Goal: Task Accomplishment & Management: Use online tool/utility

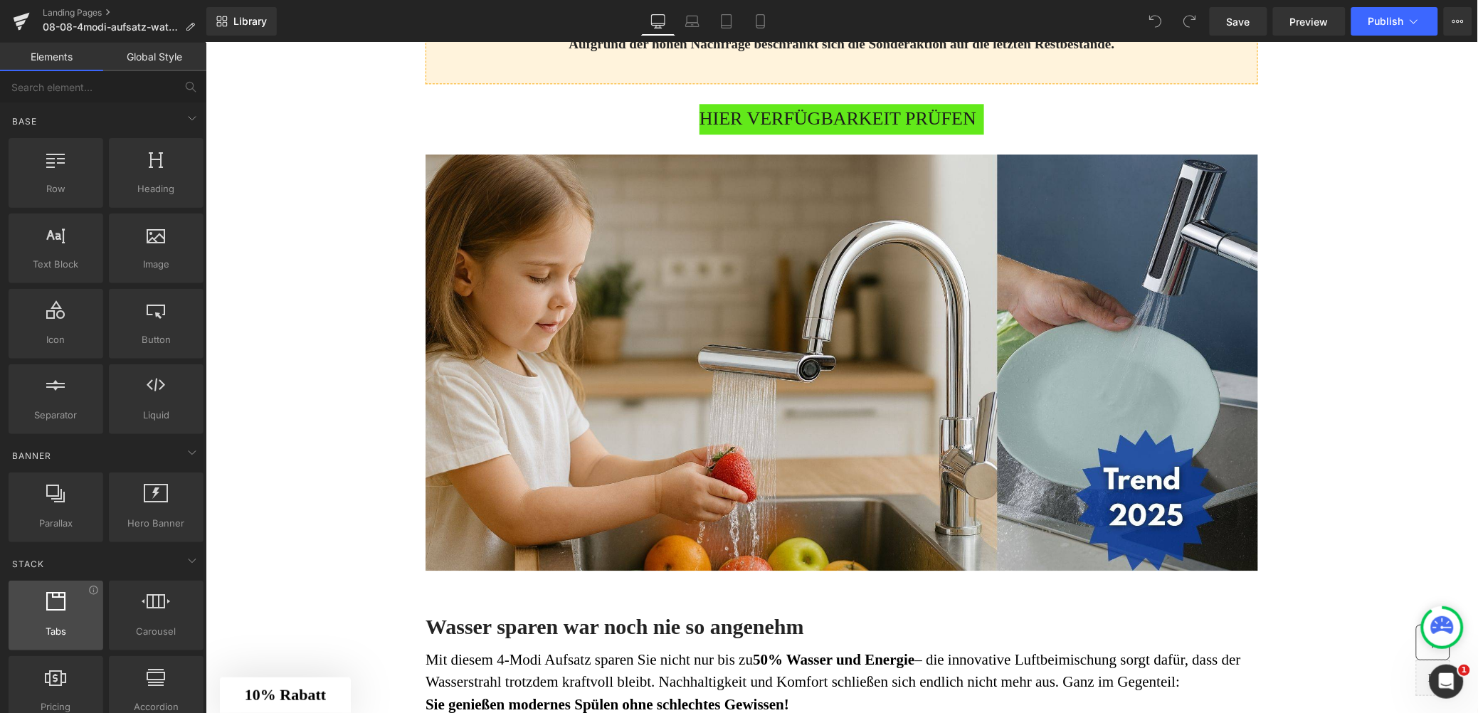
scroll to position [1232, 0]
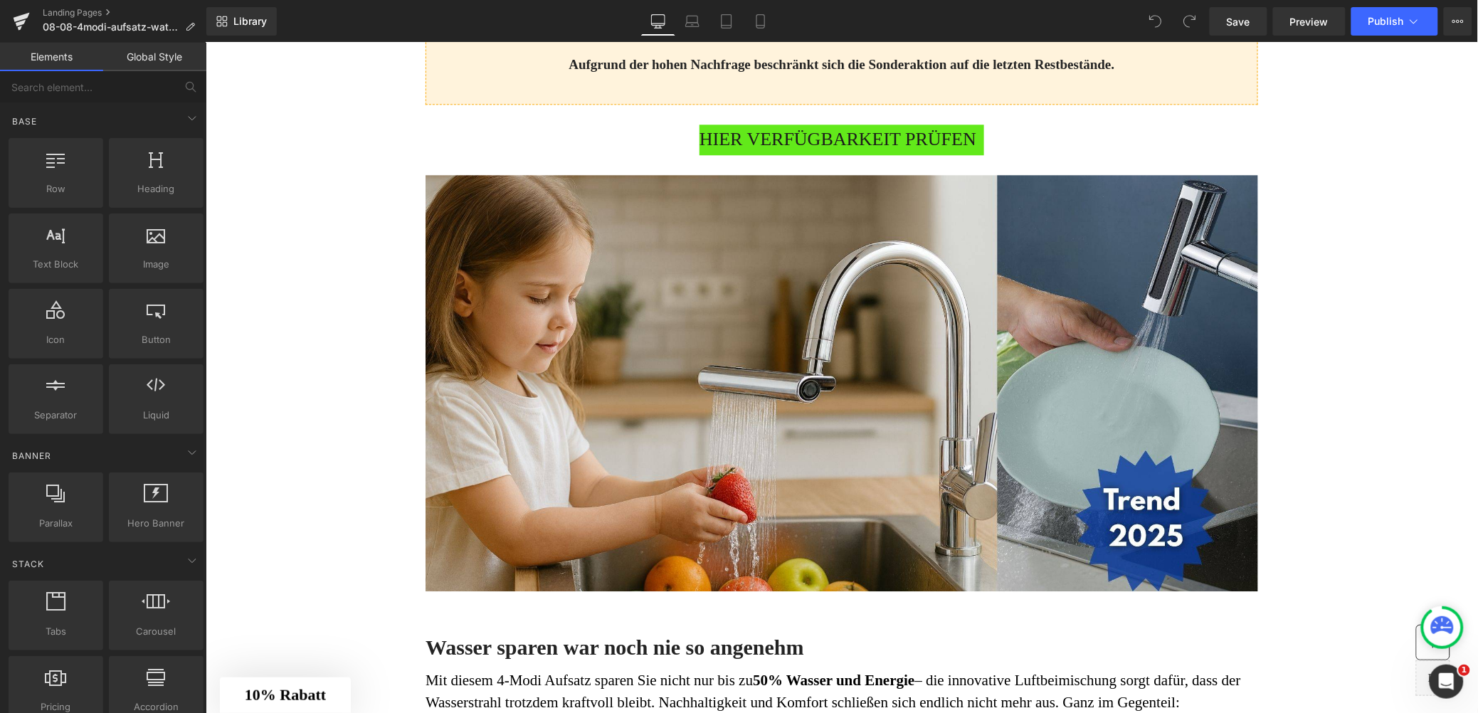
click at [790, 154] on span "HIER VERFÜGBARKEIT PRÜFEN" at bounding box center [837, 139] width 277 height 31
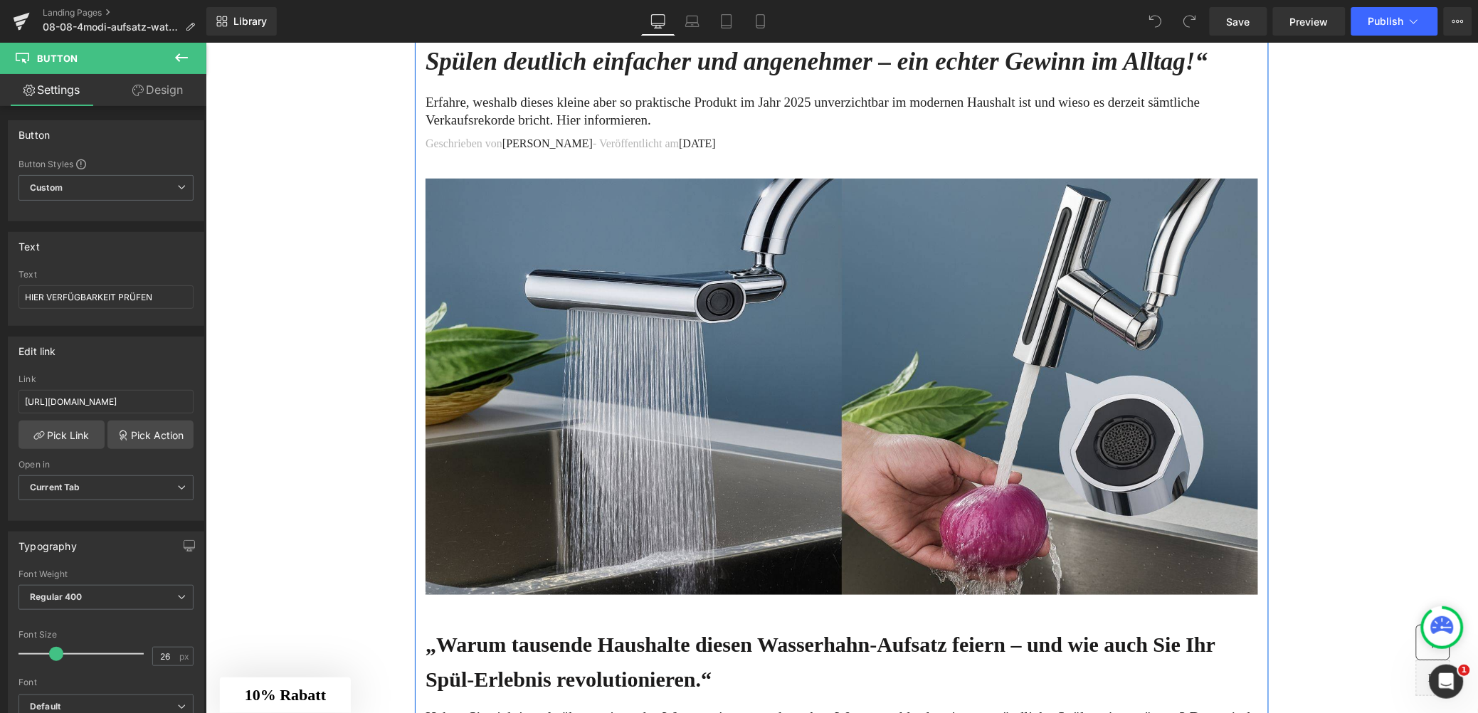
scroll to position [111, 0]
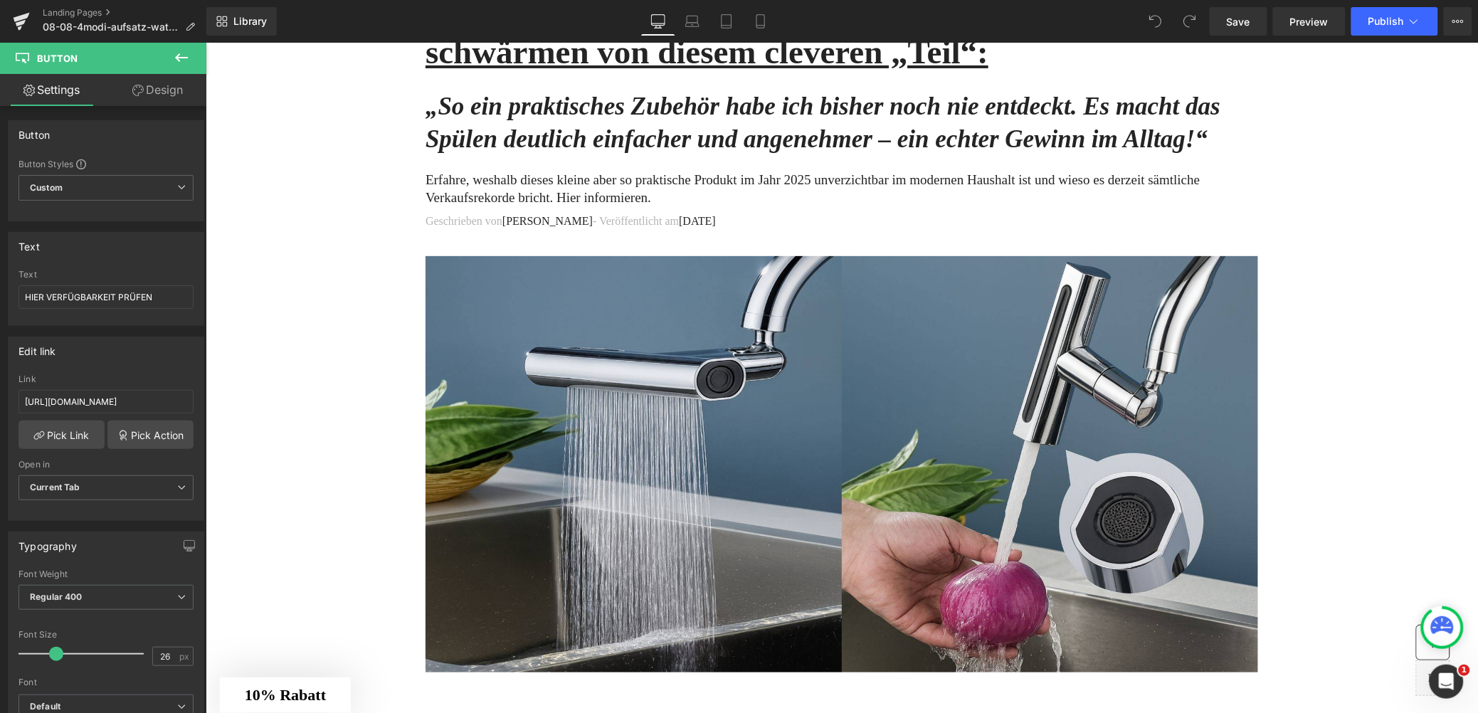
click at [186, 63] on icon at bounding box center [181, 57] width 17 height 17
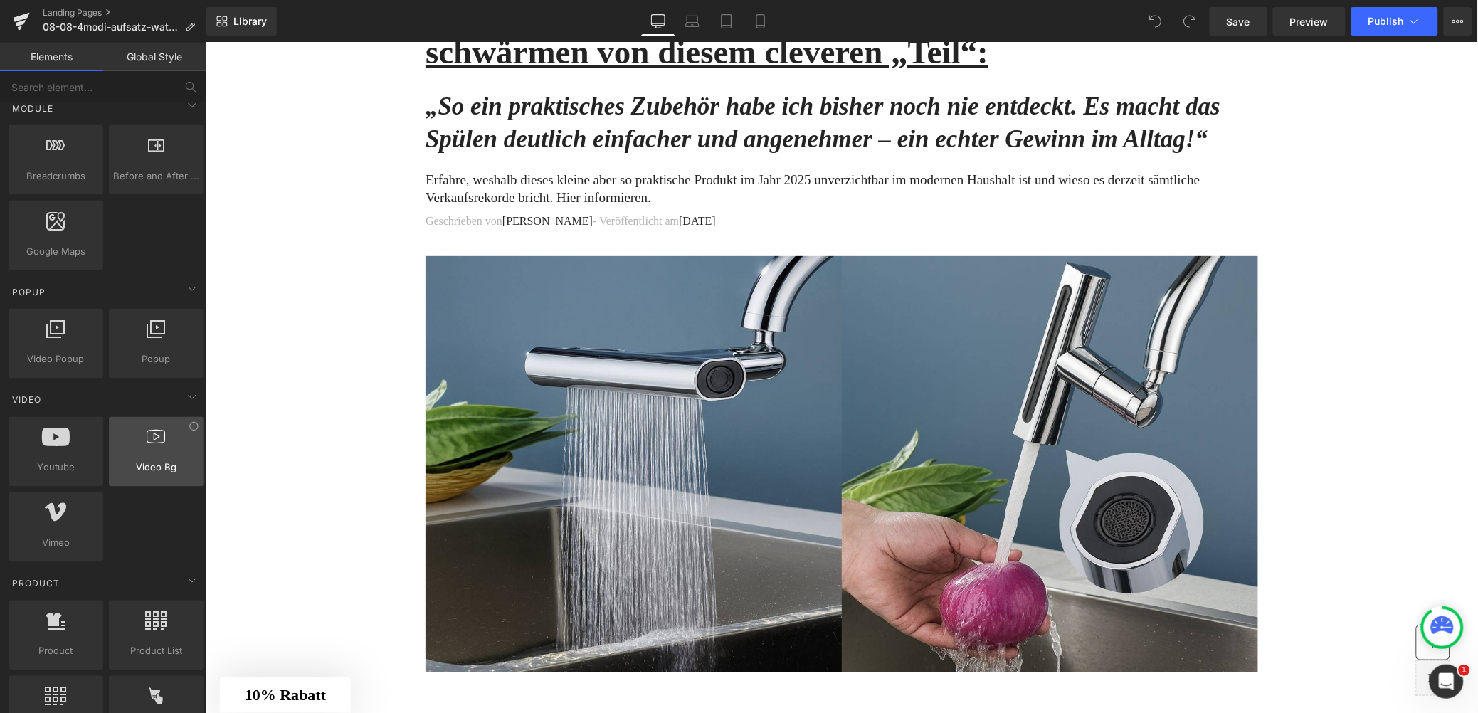
scroll to position [749, 0]
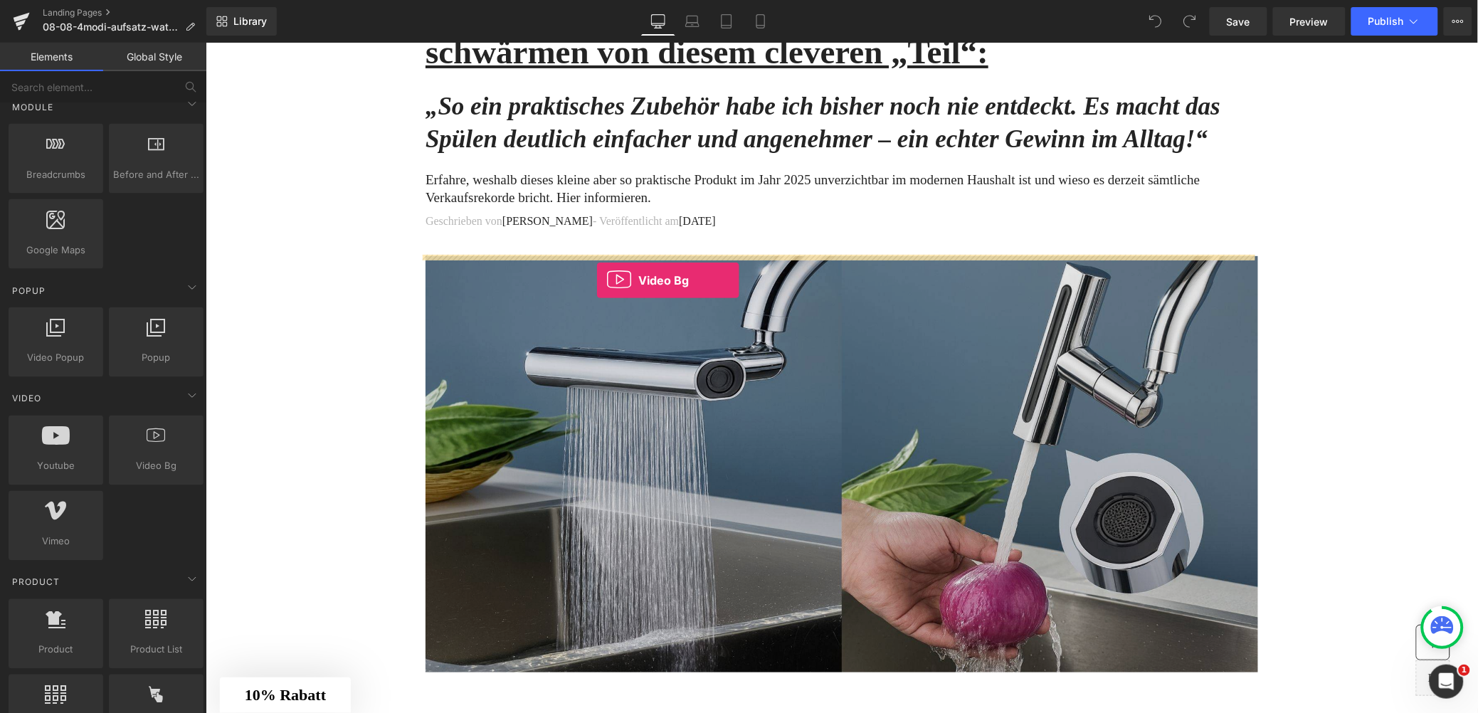
drag, startPoint x: 361, startPoint y: 515, endPoint x: 596, endPoint y: 280, distance: 333.1
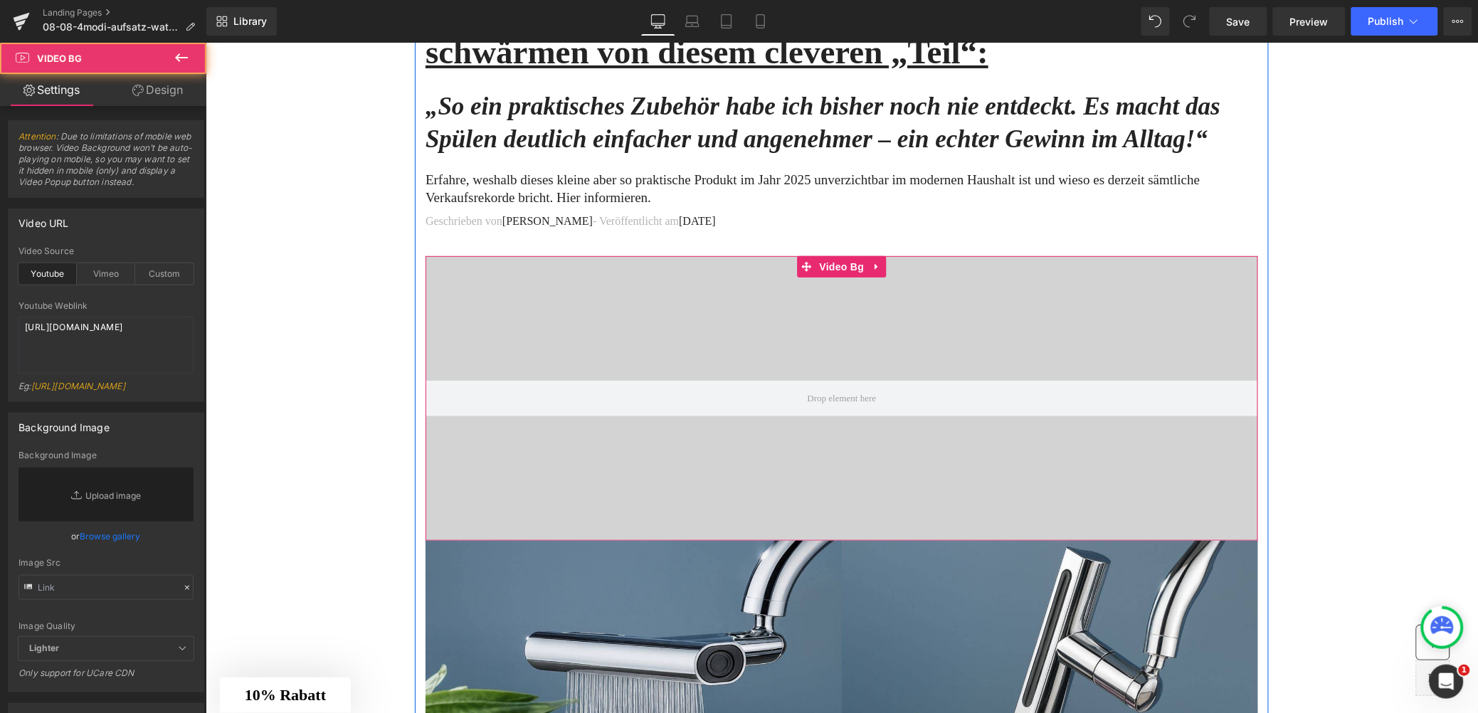
click at [658, 307] on div at bounding box center [841, 397] width 832 height 285
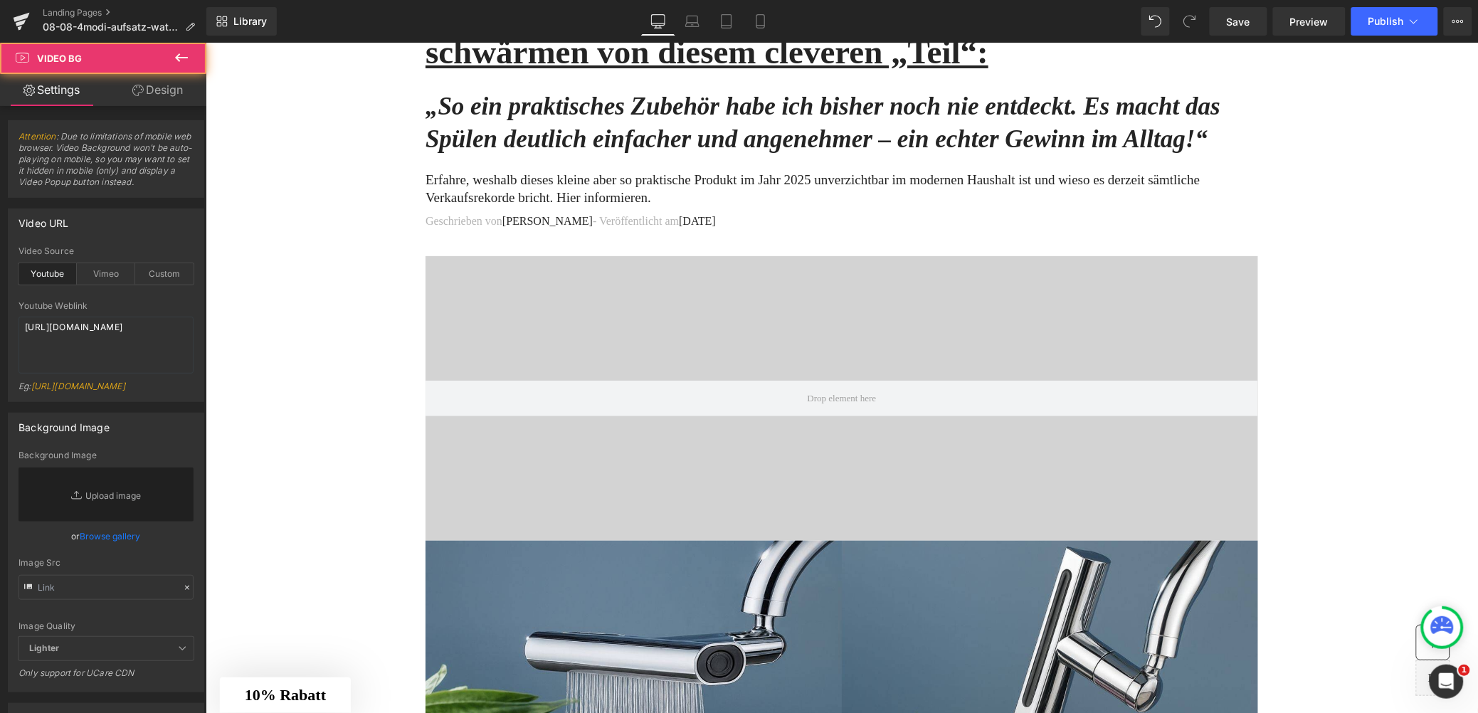
click at [663, 306] on div at bounding box center [841, 397] width 832 height 285
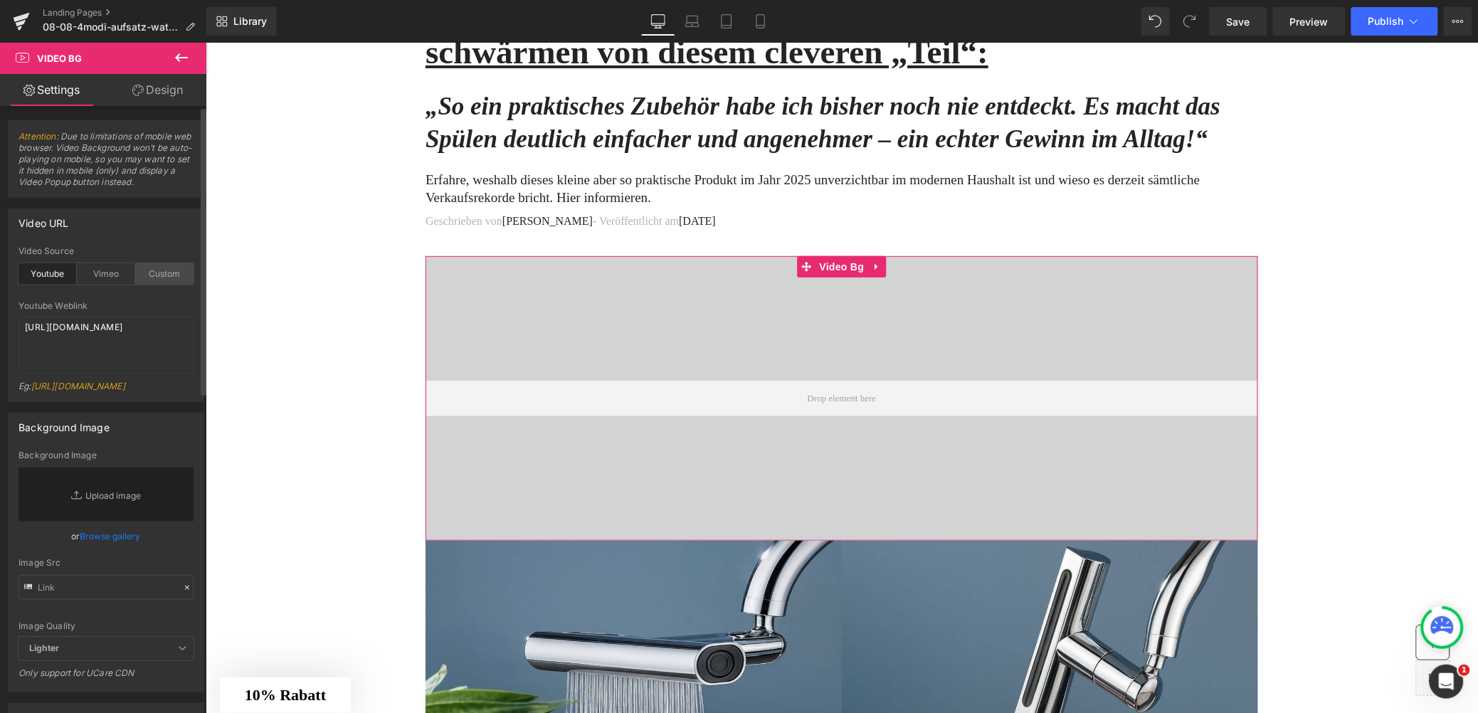
click at [152, 280] on div "Custom" at bounding box center [164, 273] width 58 height 21
click at [48, 342] on textarea "[URL][DOMAIN_NAME]" at bounding box center [105, 345] width 175 height 57
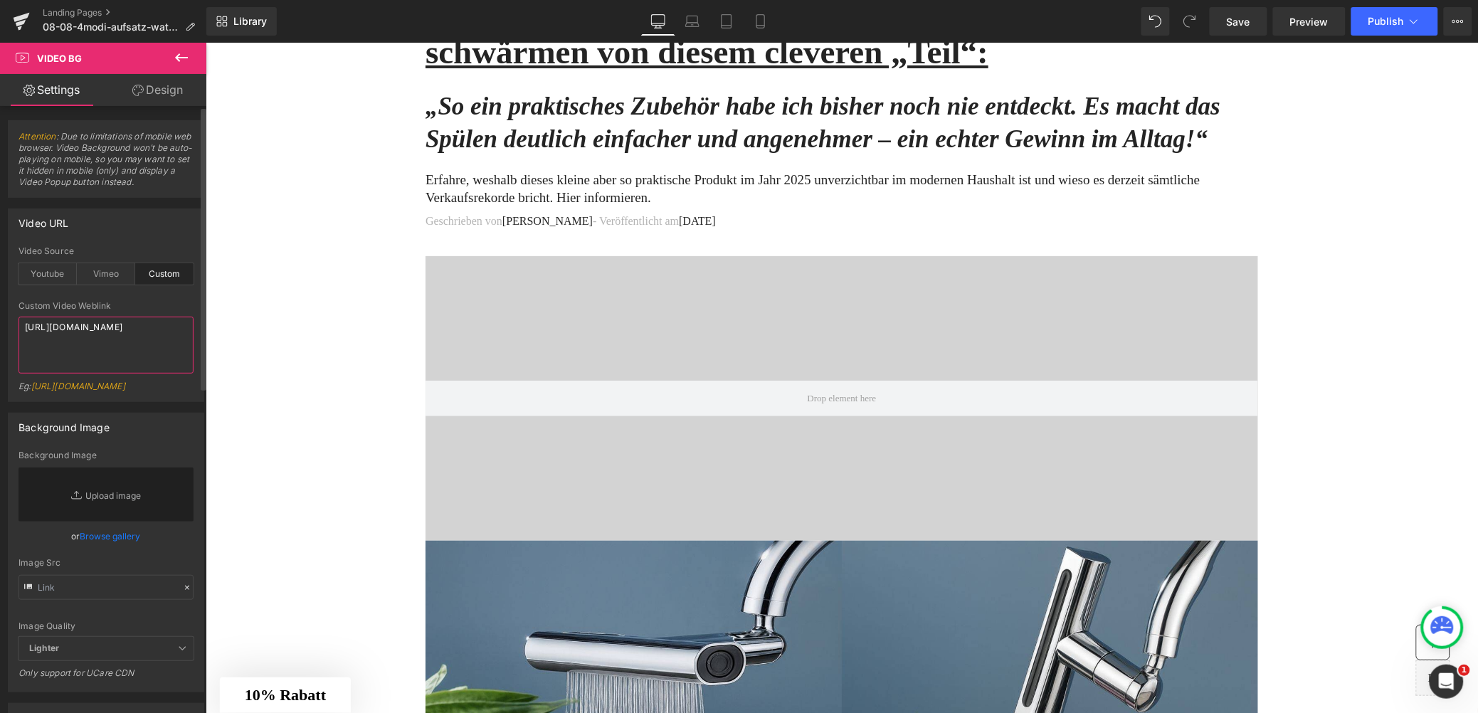
paste textarea "videos/c/o/v/e5a09350803047a2977dc49dac0f323c.mp4"
type textarea "[URL][DOMAIN_NAME]"
click at [180, 63] on icon at bounding box center [181, 57] width 17 height 17
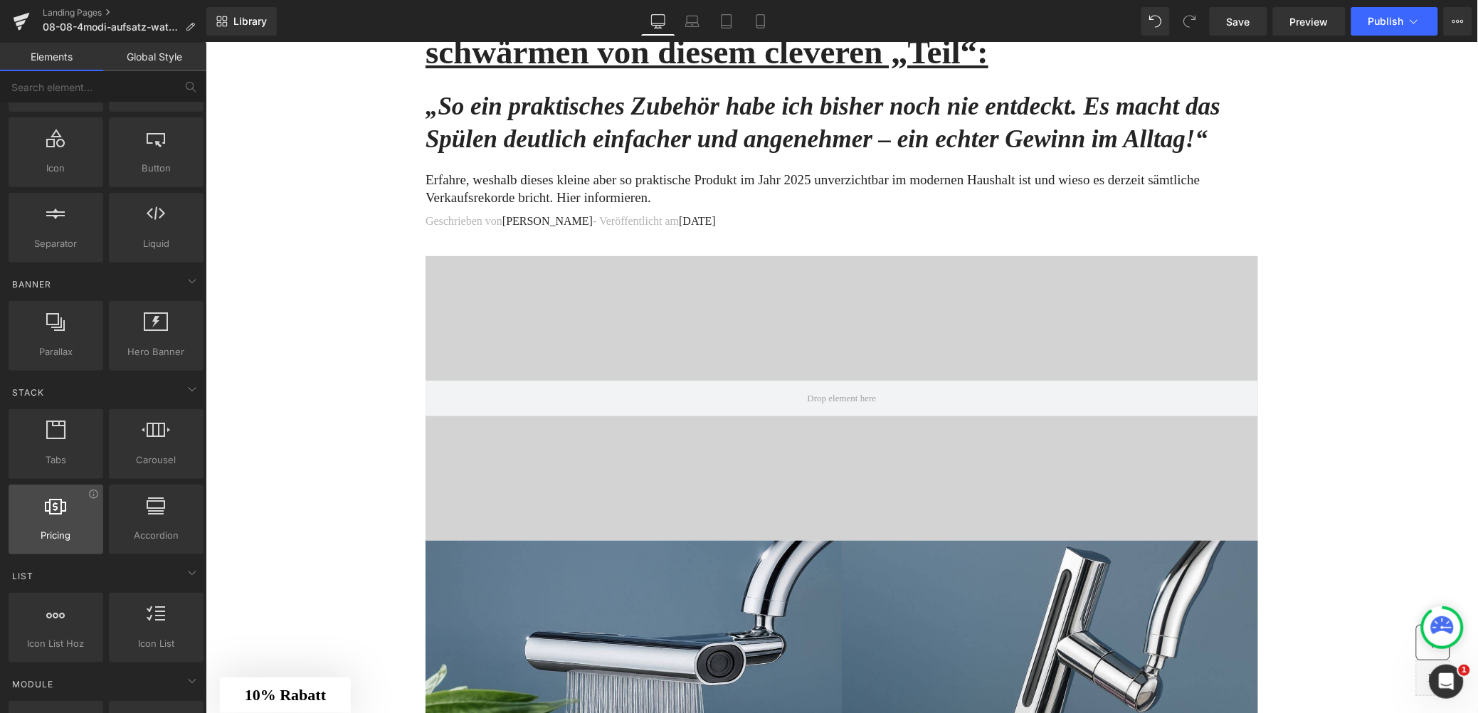
scroll to position [0, 0]
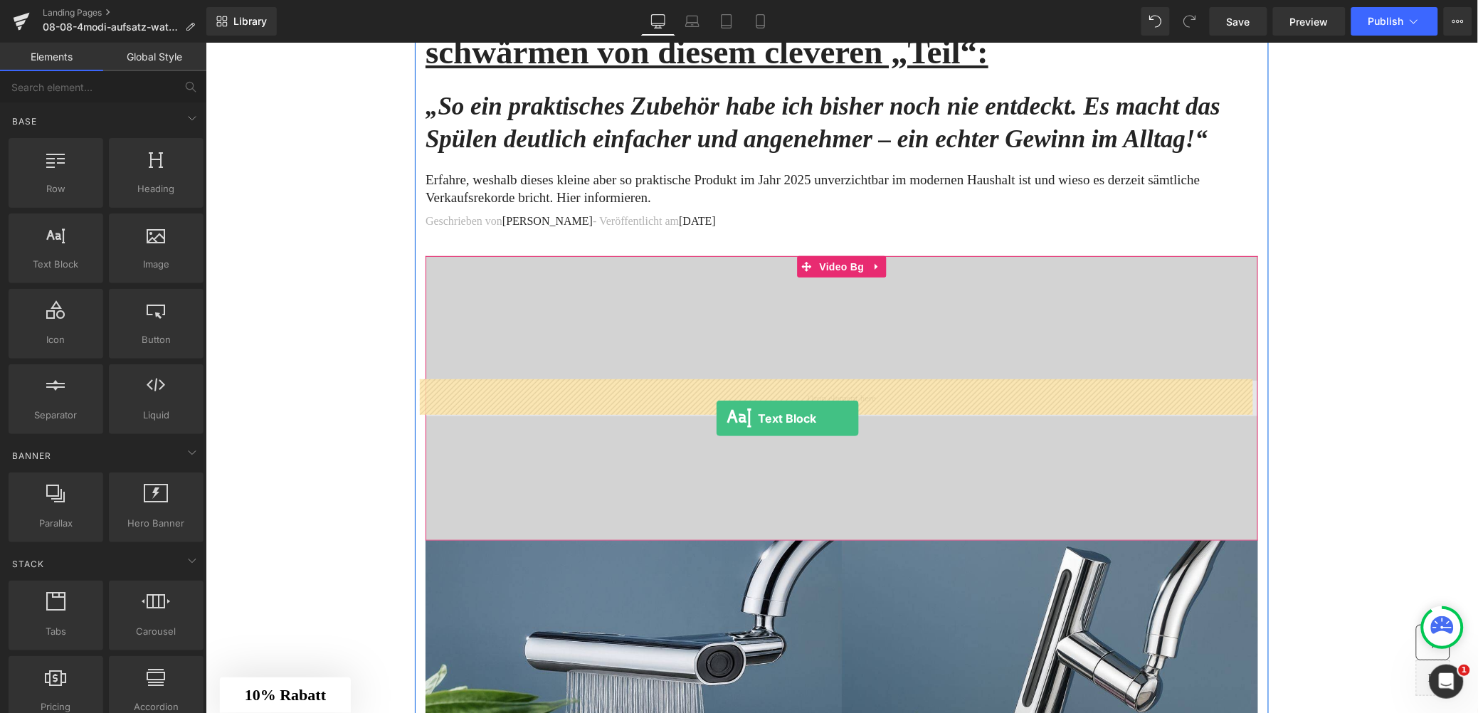
drag, startPoint x: 265, startPoint y: 291, endPoint x: 716, endPoint y: 411, distance: 466.0
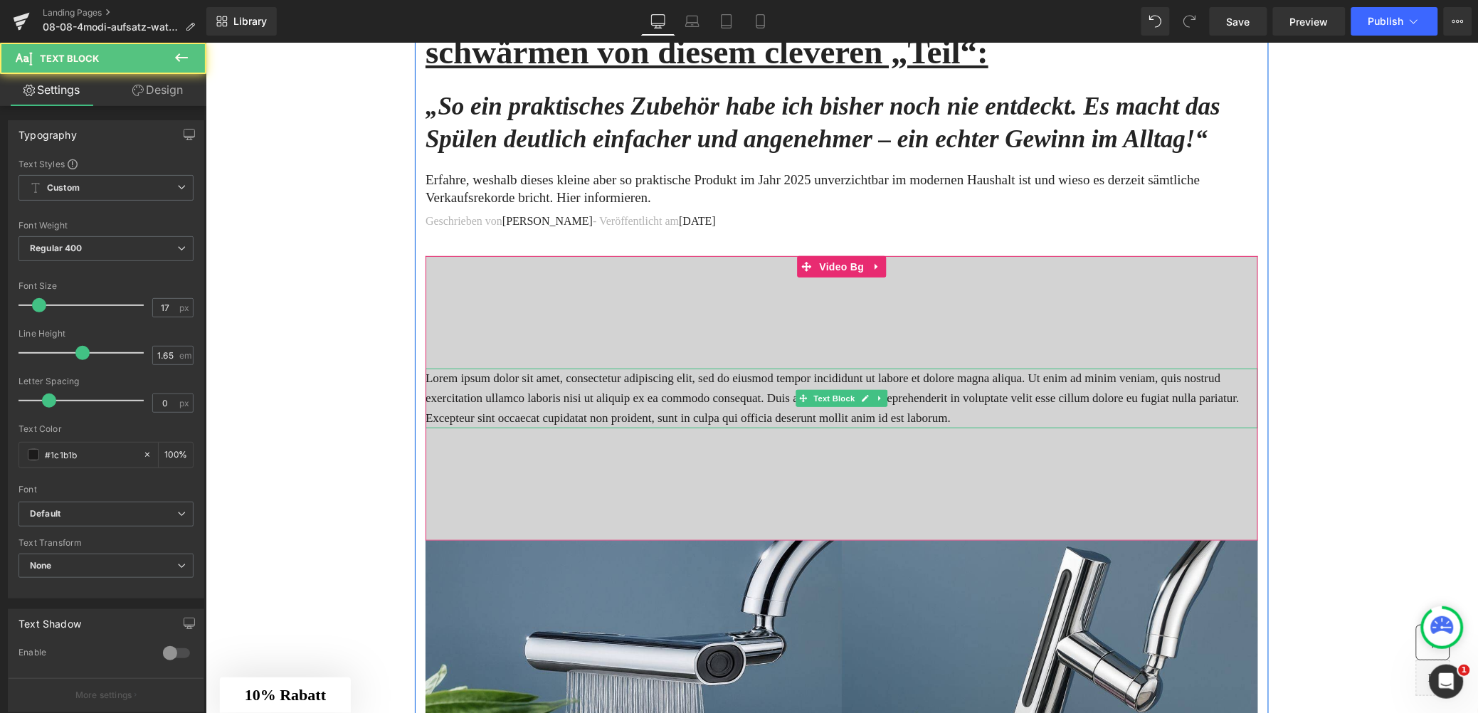
click at [695, 398] on p "Lorem ipsum dolor sit amet, consectetur adipiscing elit, sed do eiusmod tempor …" at bounding box center [841, 397] width 832 height 60
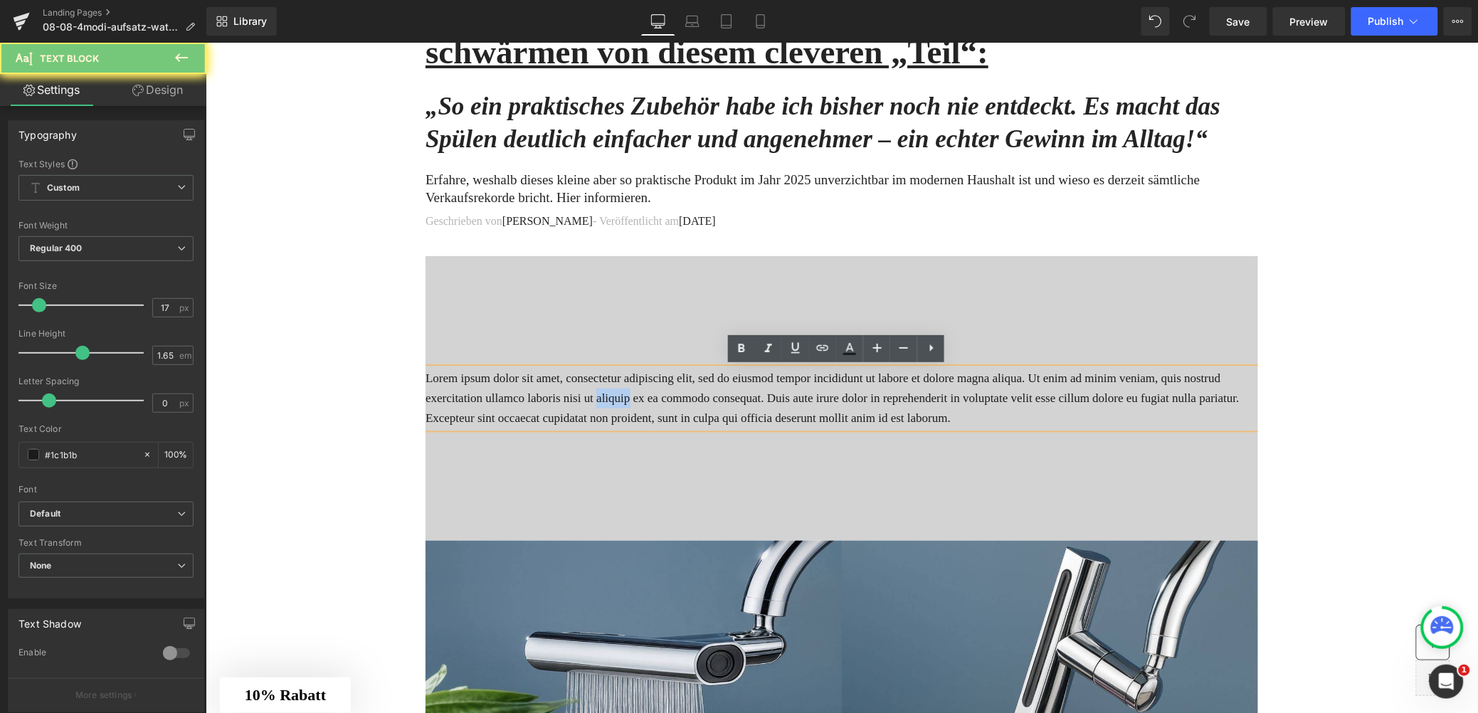
click at [695, 398] on p "Lorem ipsum dolor sit amet, consectetur adipiscing elit, sed do eiusmod tempor …" at bounding box center [841, 397] width 832 height 60
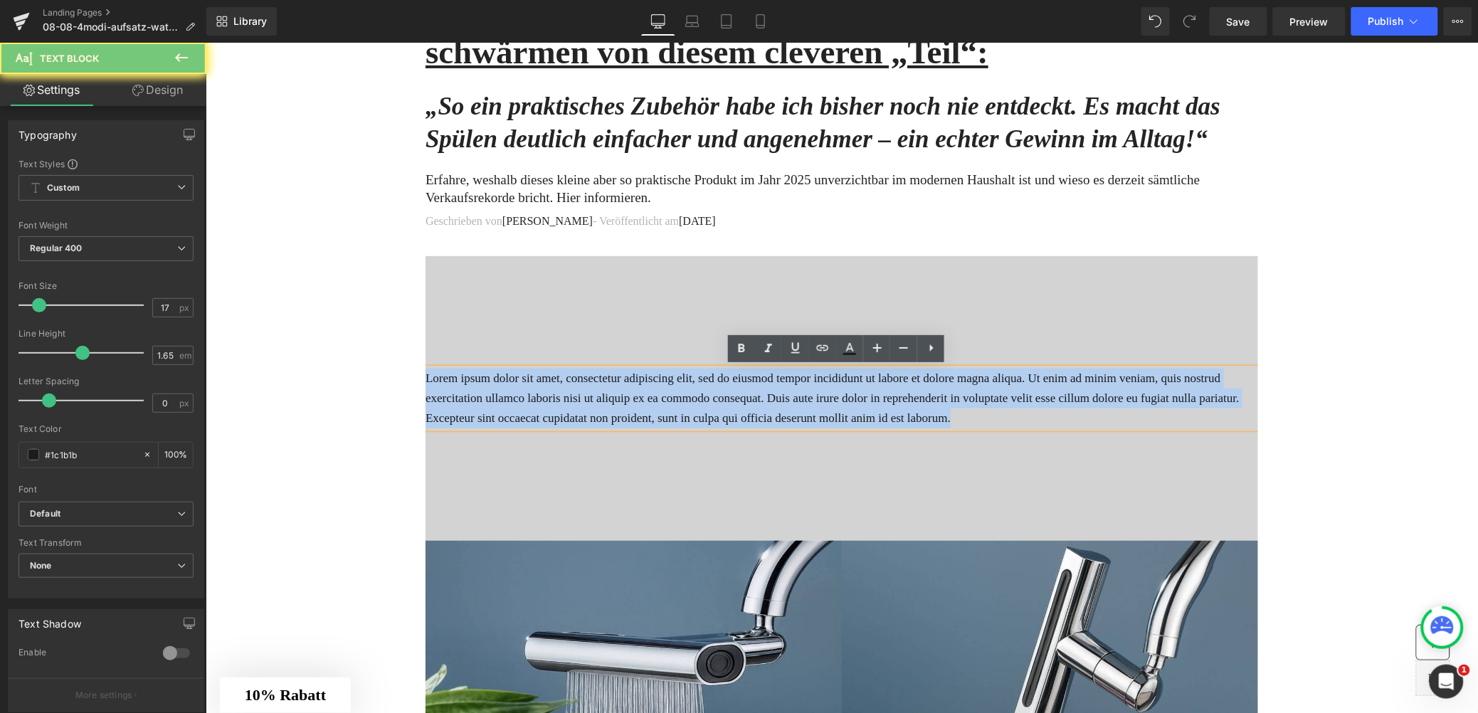
click at [695, 398] on p "Lorem ipsum dolor sit amet, consectetur adipiscing elit, sed do eiusmod tempor …" at bounding box center [841, 397] width 832 height 60
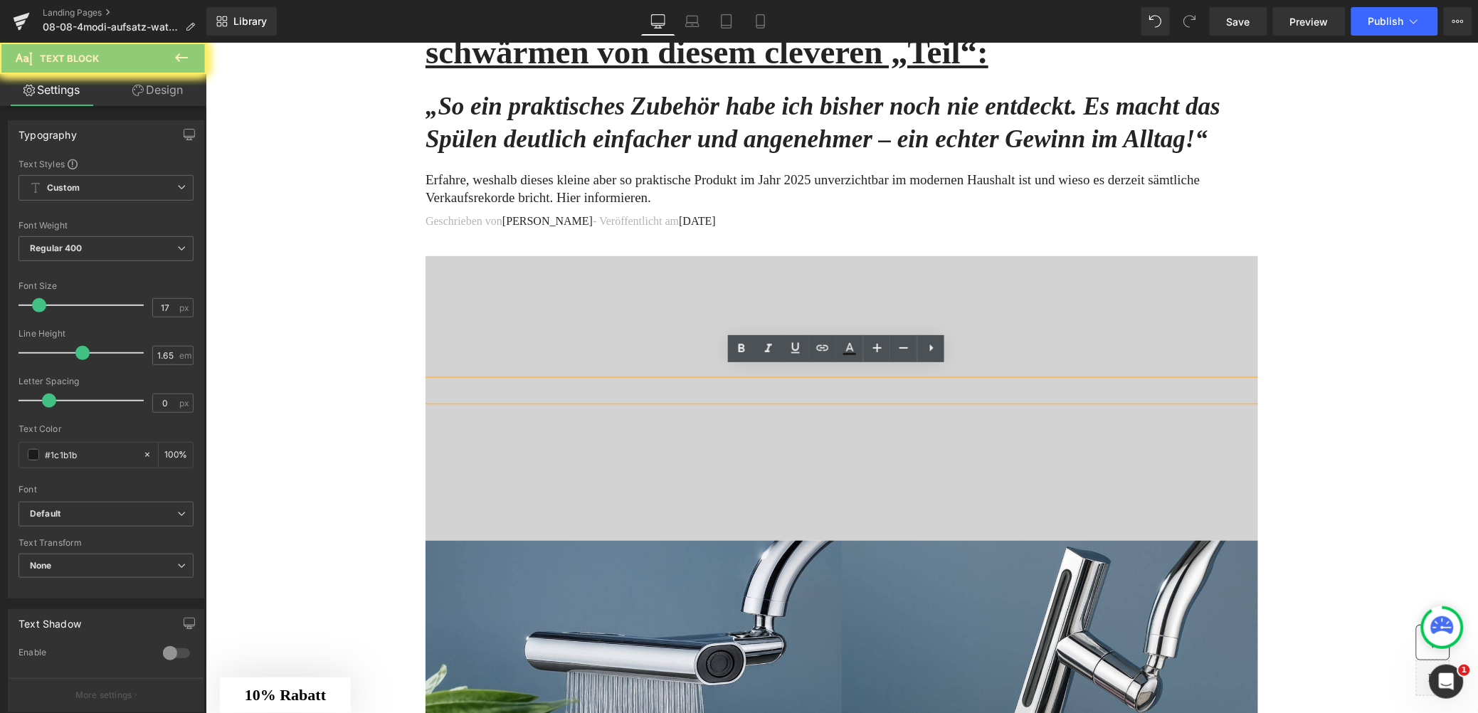
scroll to position [123, 0]
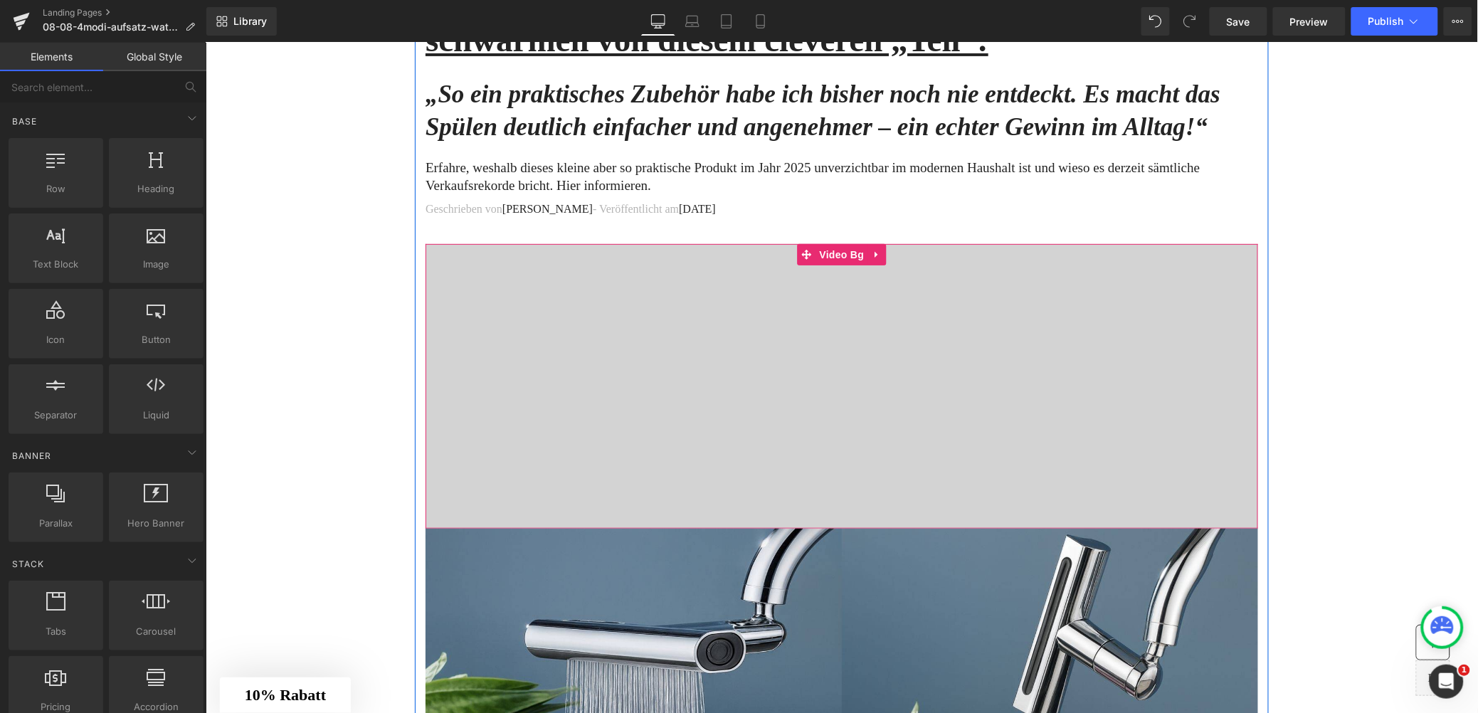
click at [573, 293] on div at bounding box center [841, 385] width 832 height 285
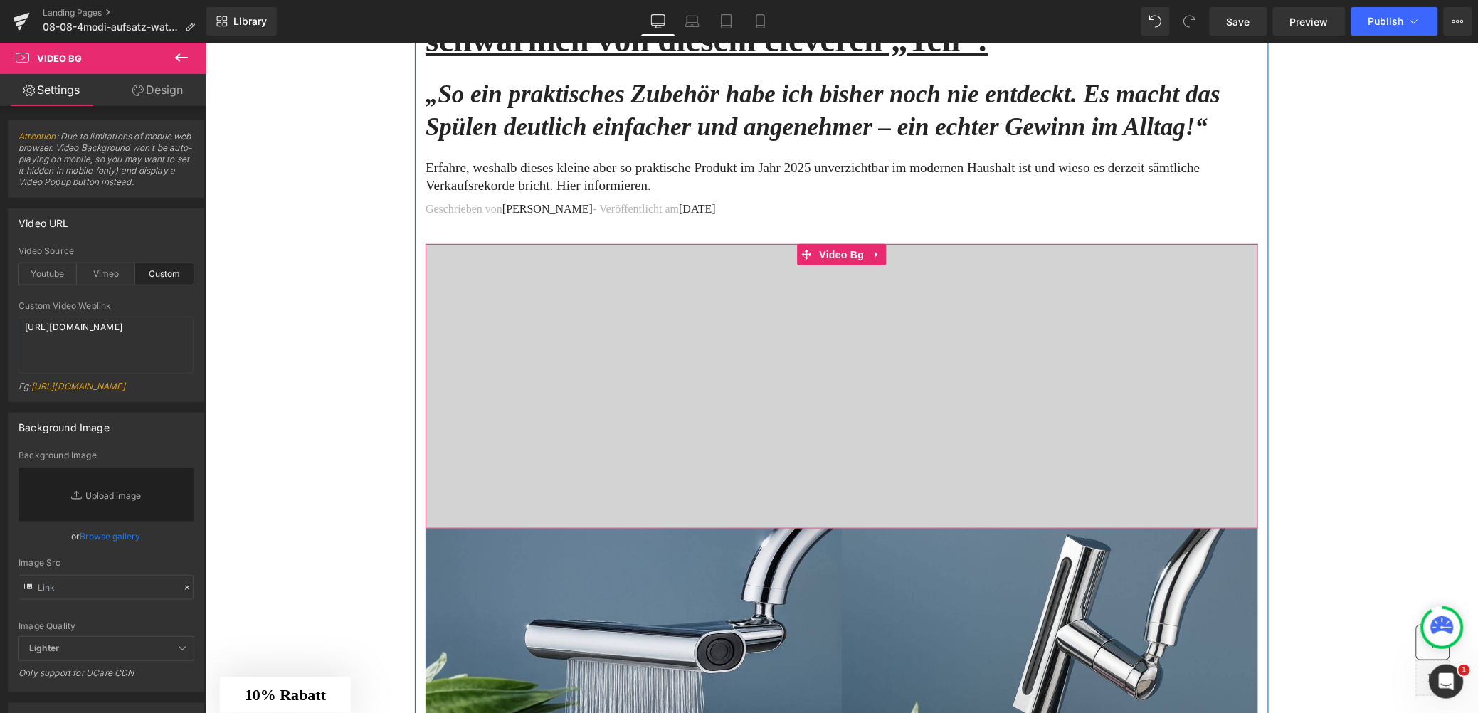
click at [723, 397] on span "Text Block" at bounding box center [841, 386] width 832 height 36
click at [97, 337] on textarea "[URL][DOMAIN_NAME]" at bounding box center [105, 345] width 175 height 57
paste textarea "b4a01a355ae34e6f9f6fdfb93196729a"
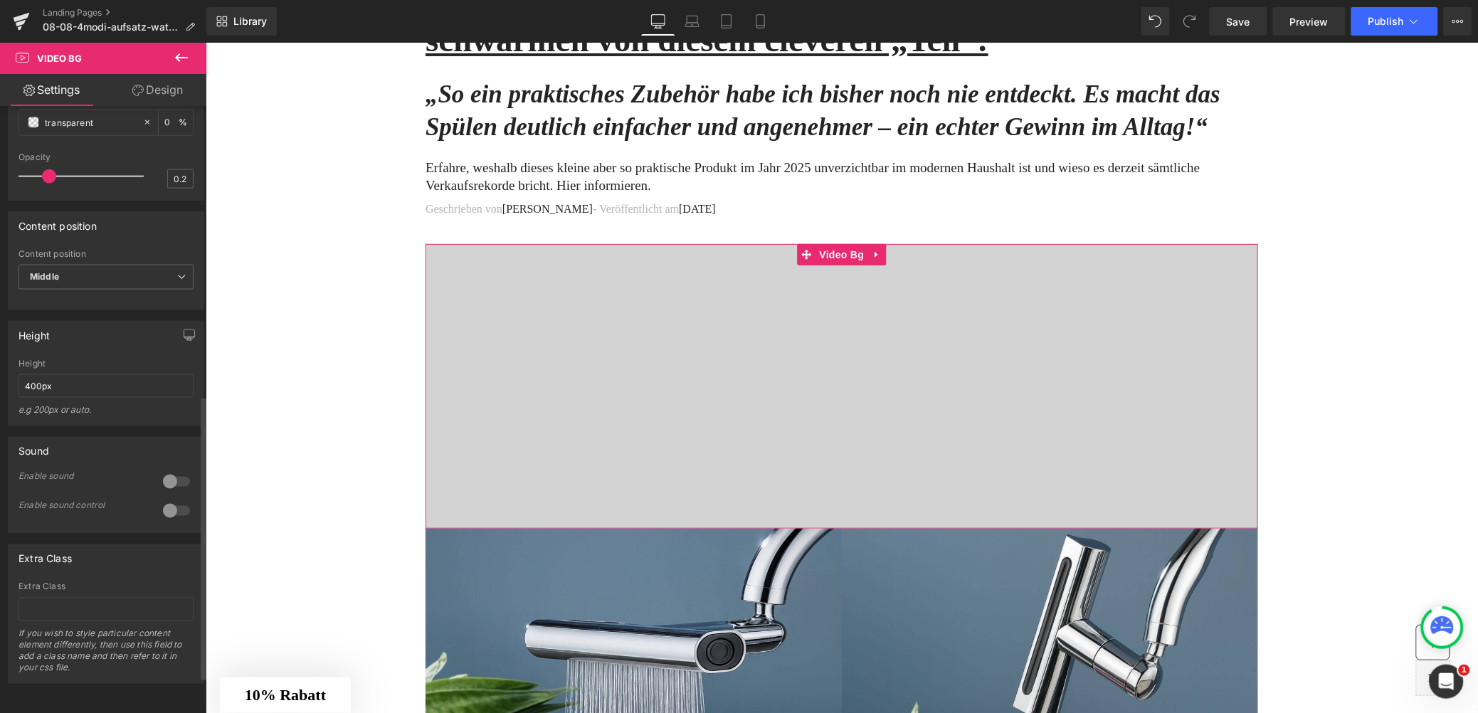
scroll to position [695, 0]
type textarea "[URL][DOMAIN_NAME]"
click at [39, 374] on input "400px" at bounding box center [105, 385] width 175 height 23
click at [38, 374] on input "400px" at bounding box center [105, 385] width 175 height 23
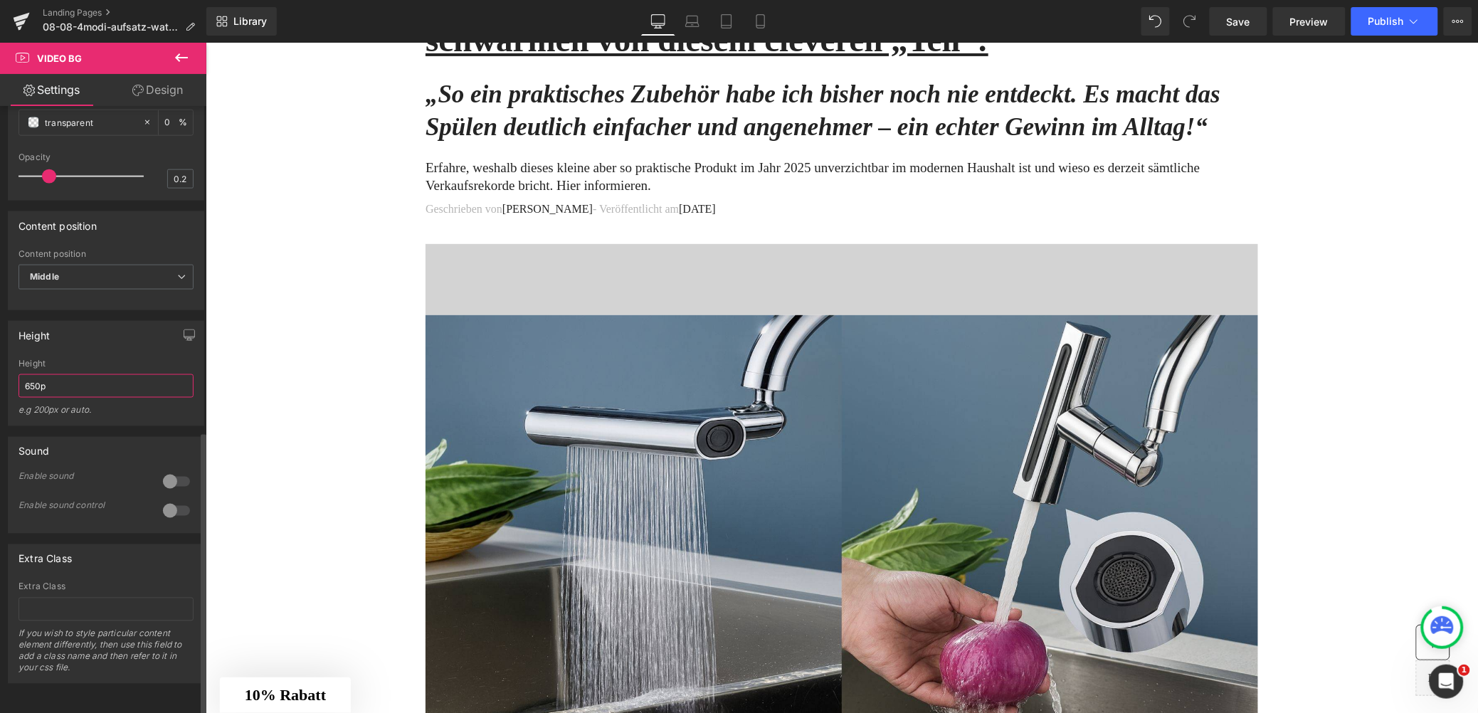
type input "650px"
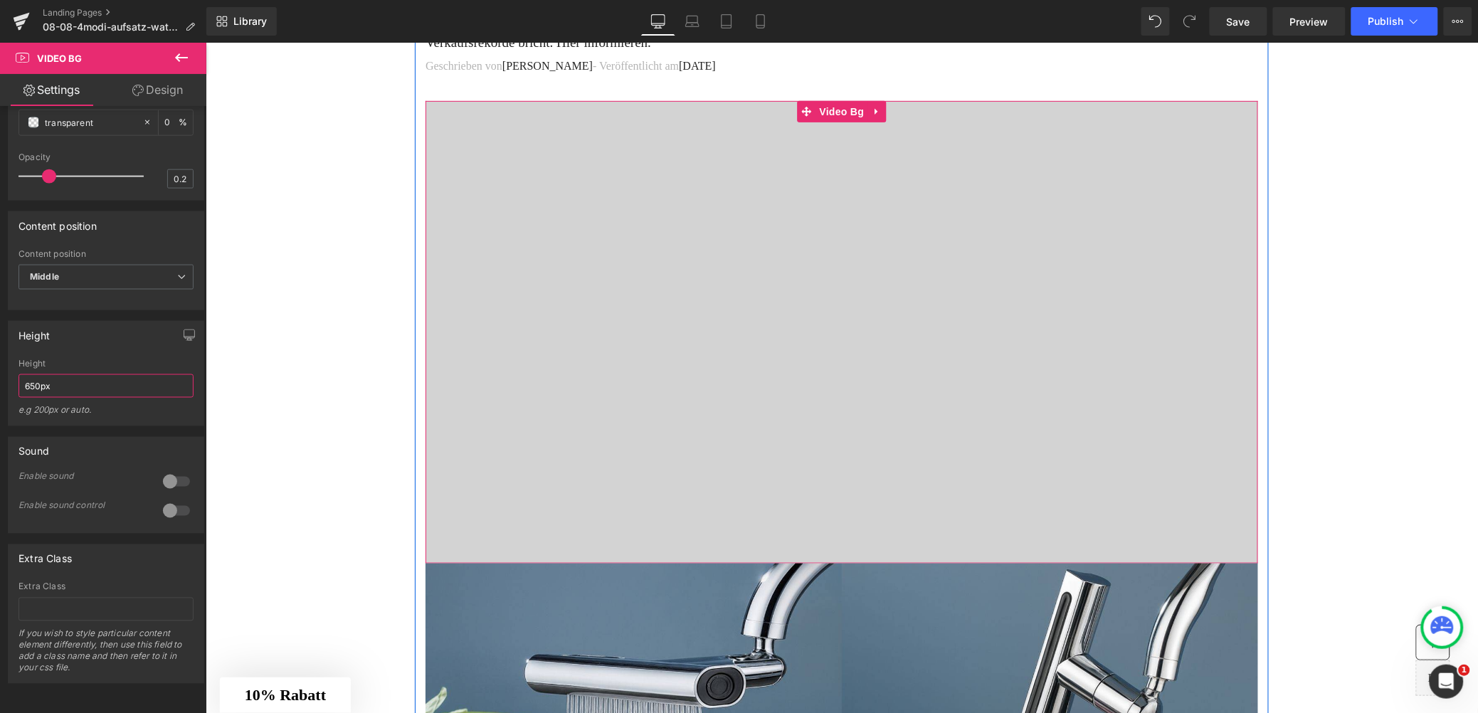
scroll to position [350, 0]
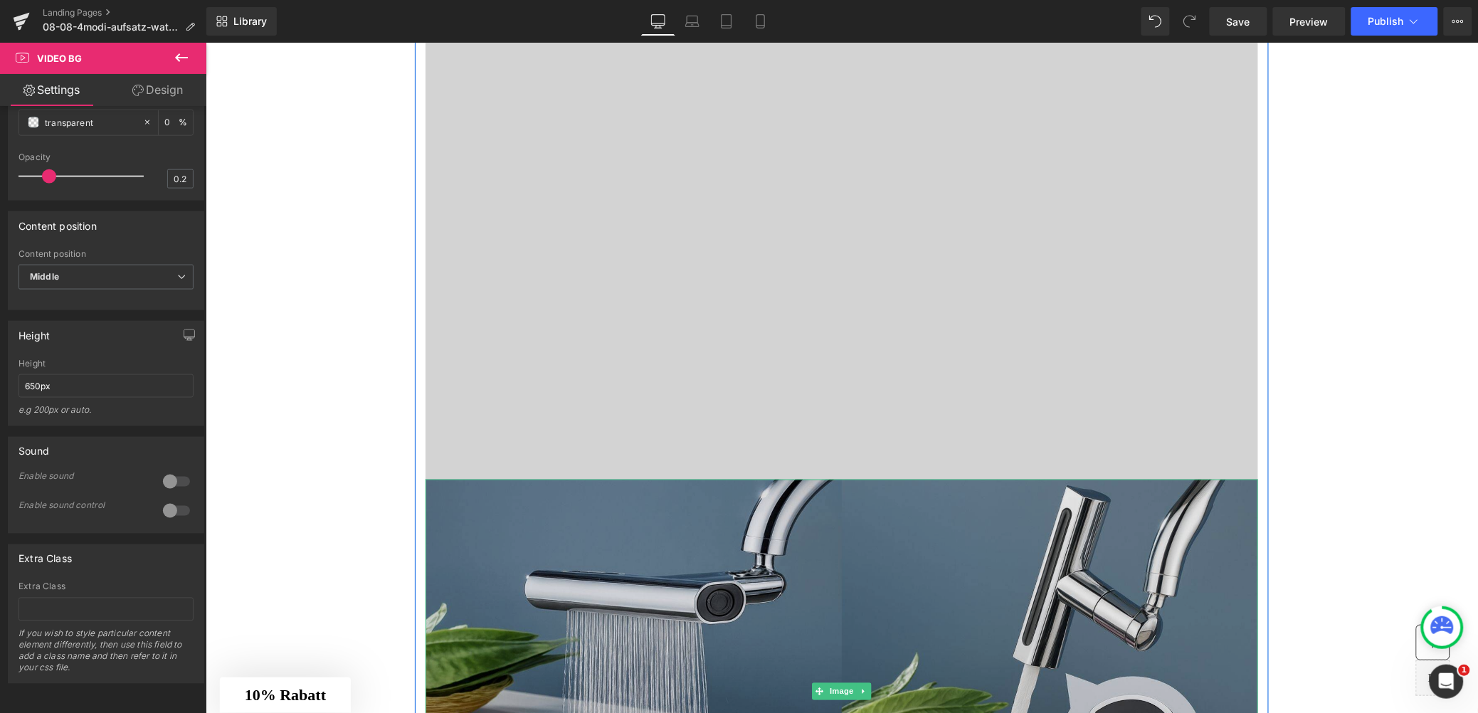
click at [822, 566] on img at bounding box center [841, 691] width 832 height 424
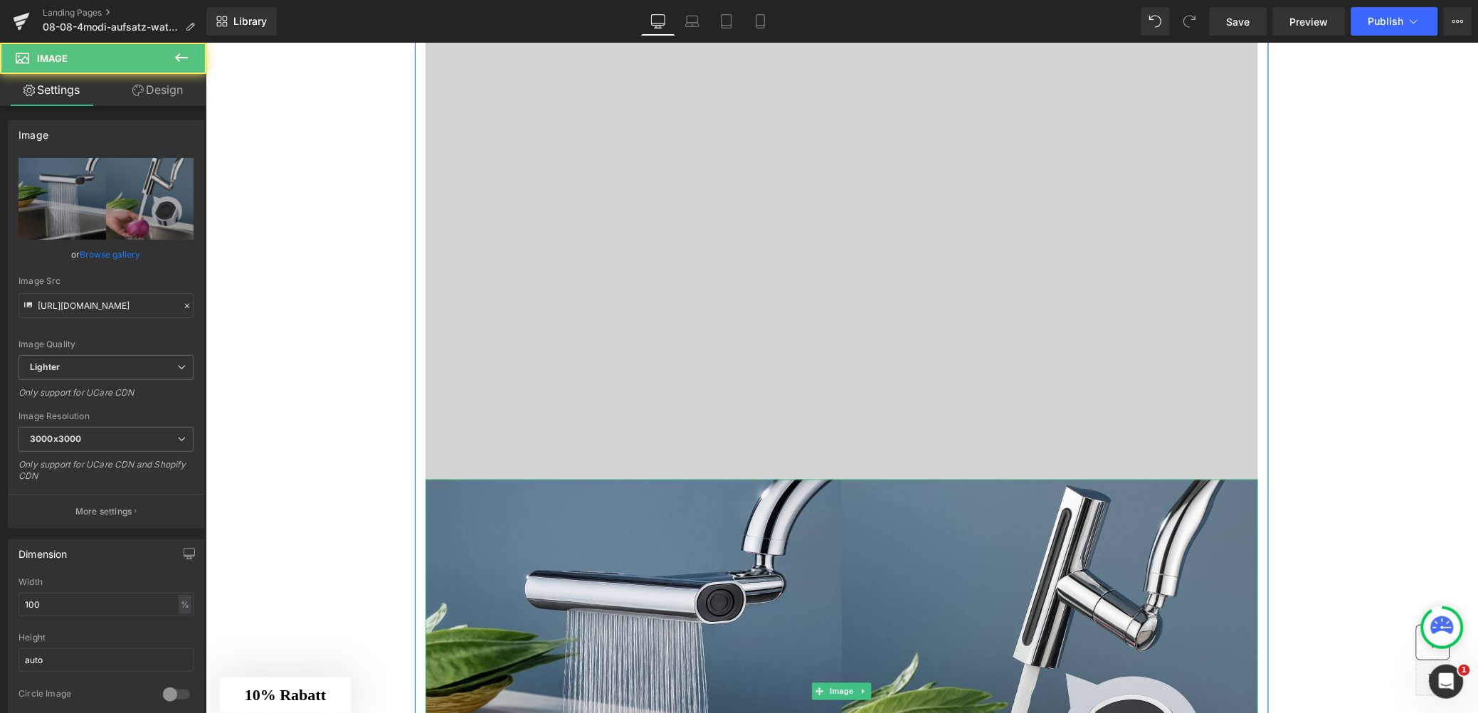
click at [860, 689] on icon at bounding box center [864, 691] width 8 height 9
click at [867, 688] on icon at bounding box center [871, 691] width 8 height 8
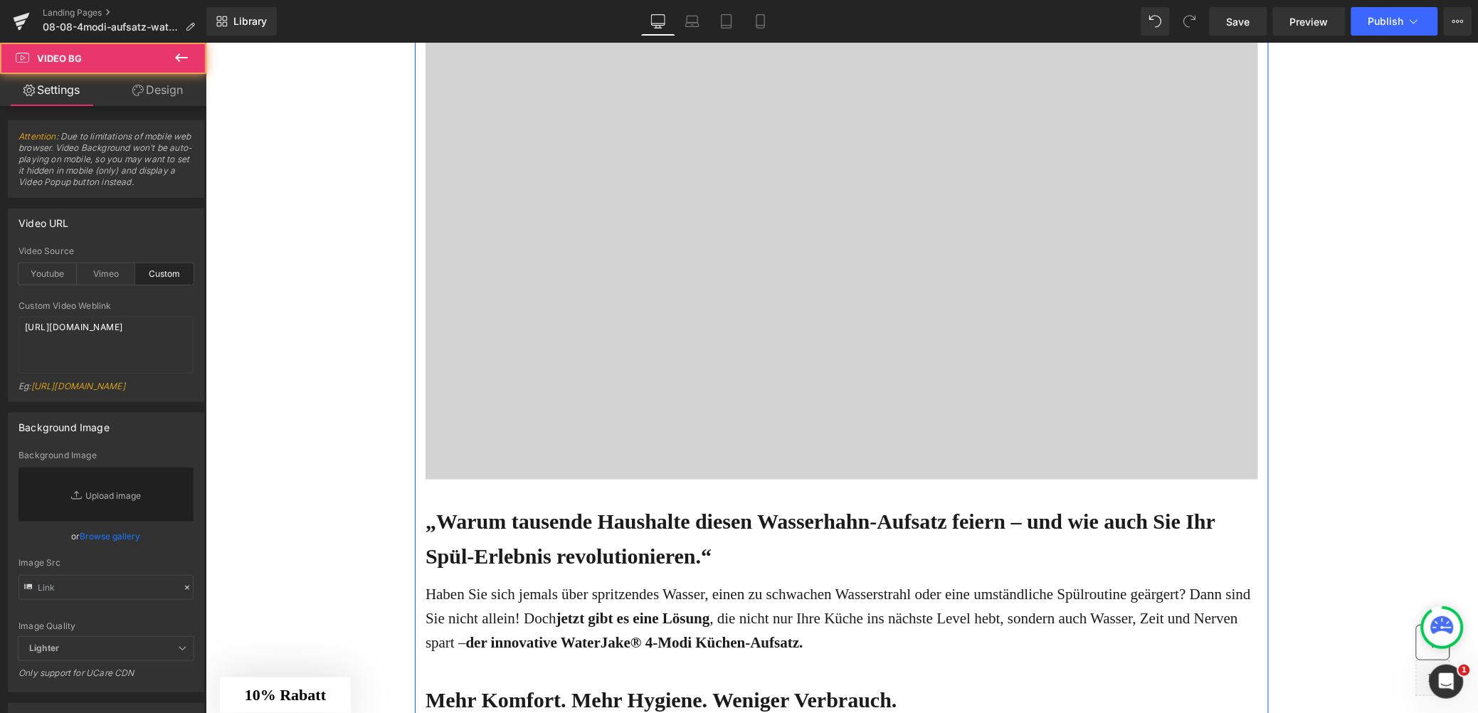
click at [650, 294] on div at bounding box center [841, 247] width 832 height 462
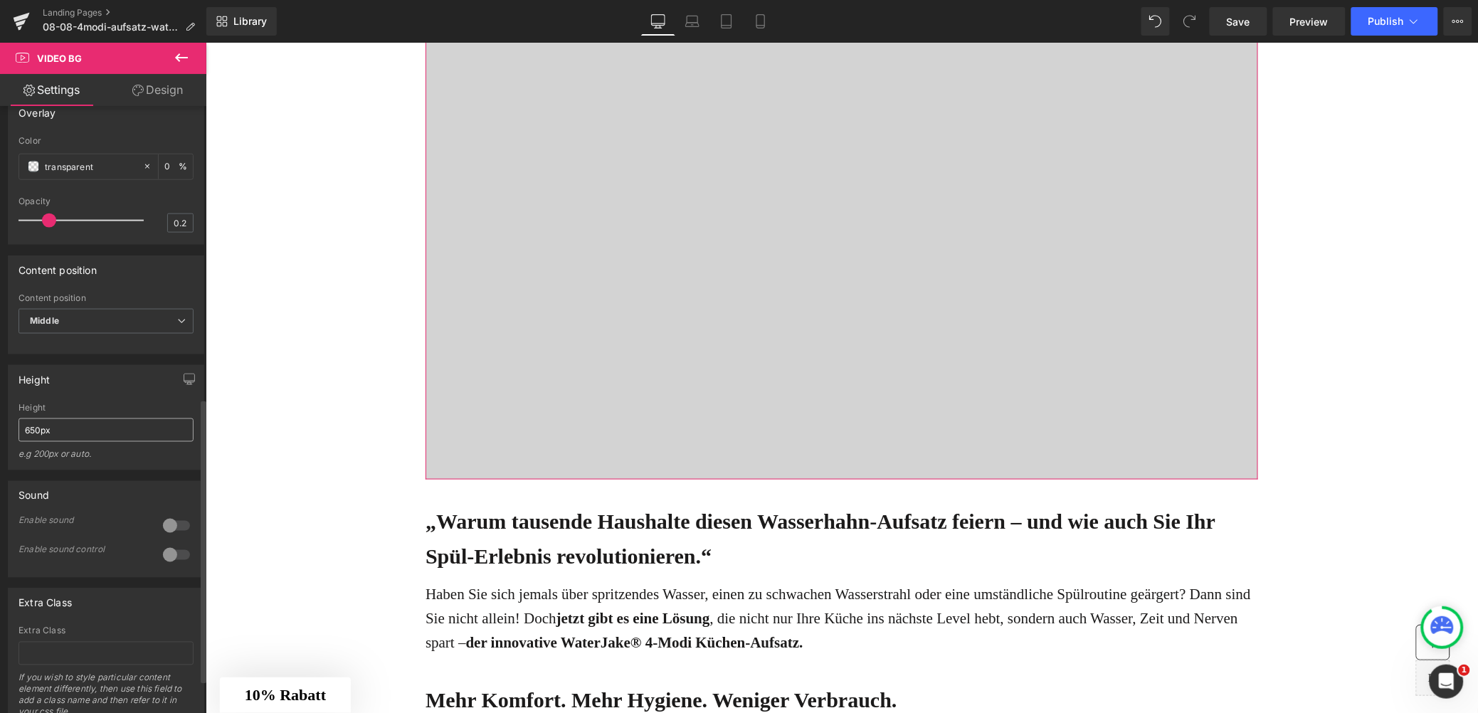
scroll to position [624, 0]
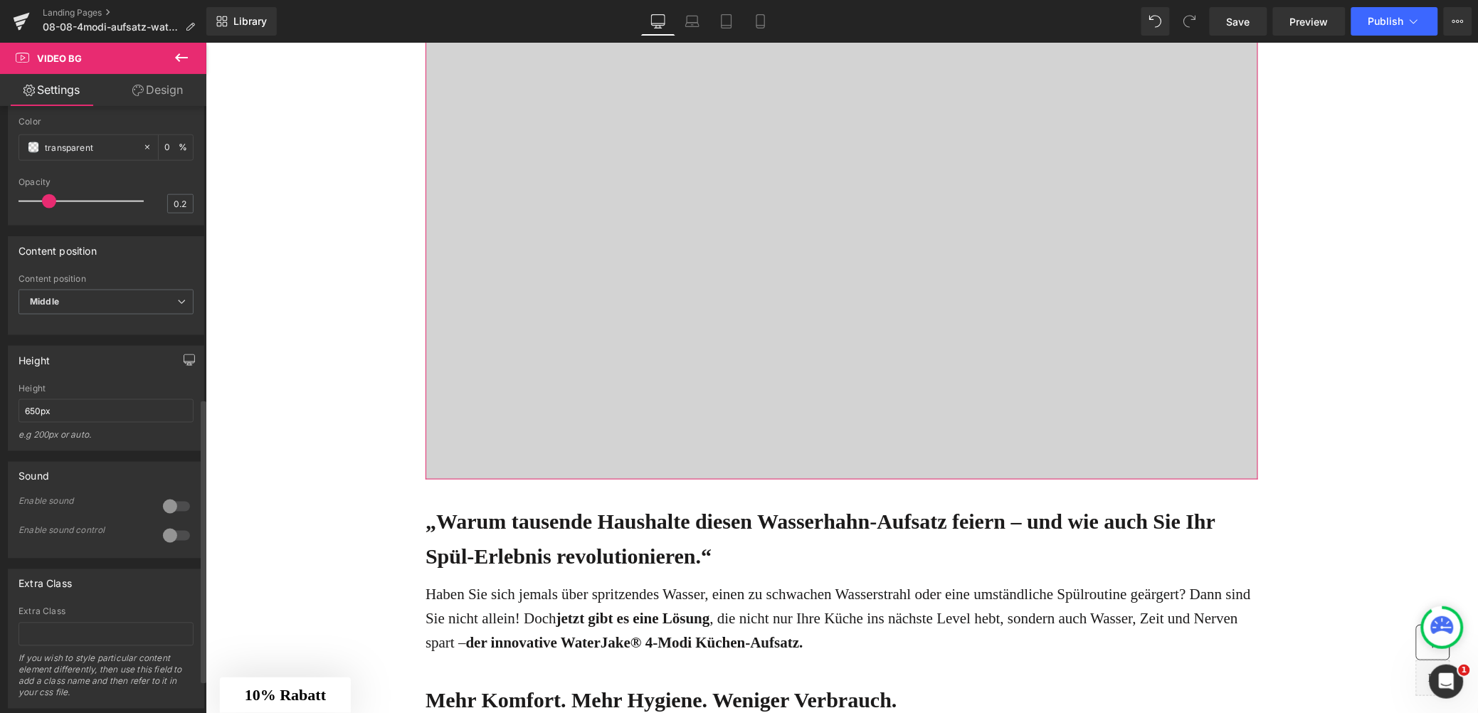
click at [184, 366] on icon "button" at bounding box center [189, 359] width 11 height 11
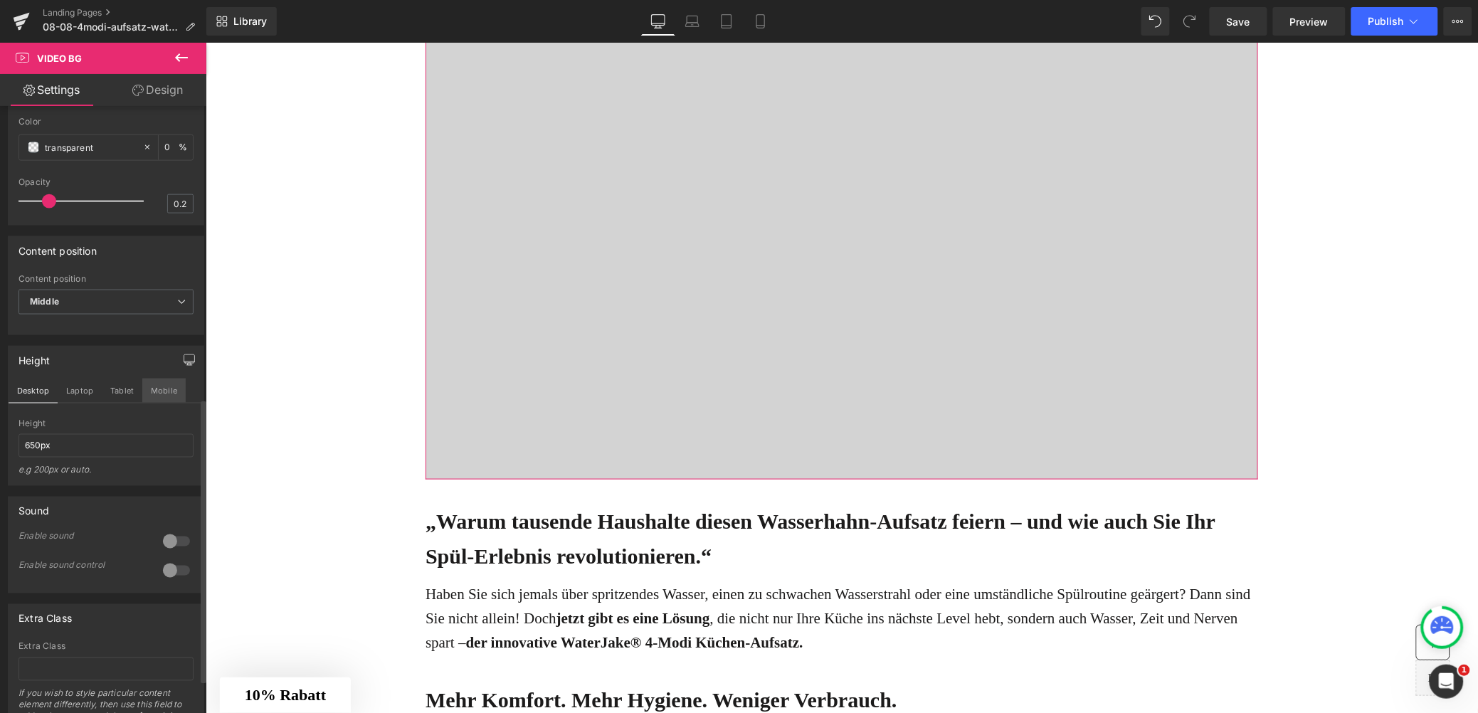
click at [171, 403] on button "Mobile" at bounding box center [163, 391] width 43 height 24
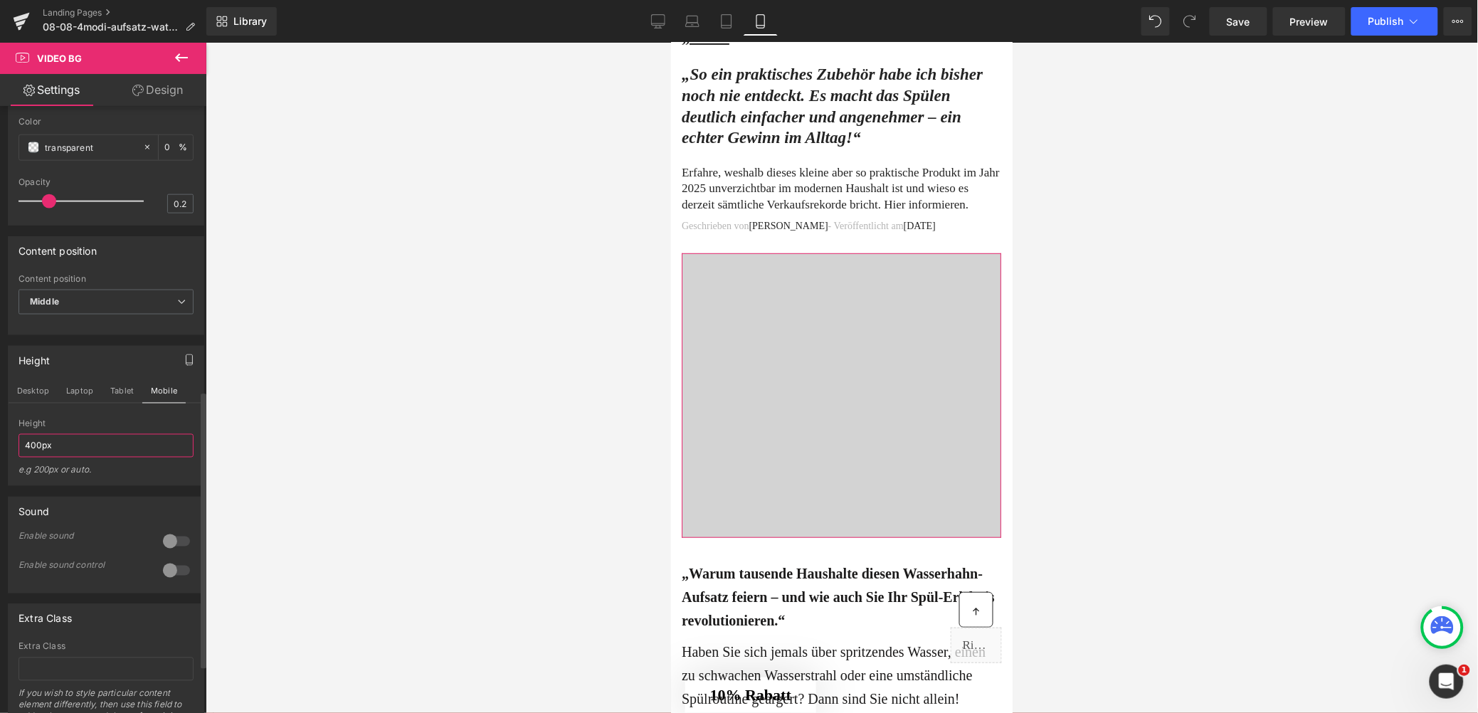
click at [43, 458] on input "400px" at bounding box center [105, 445] width 175 height 23
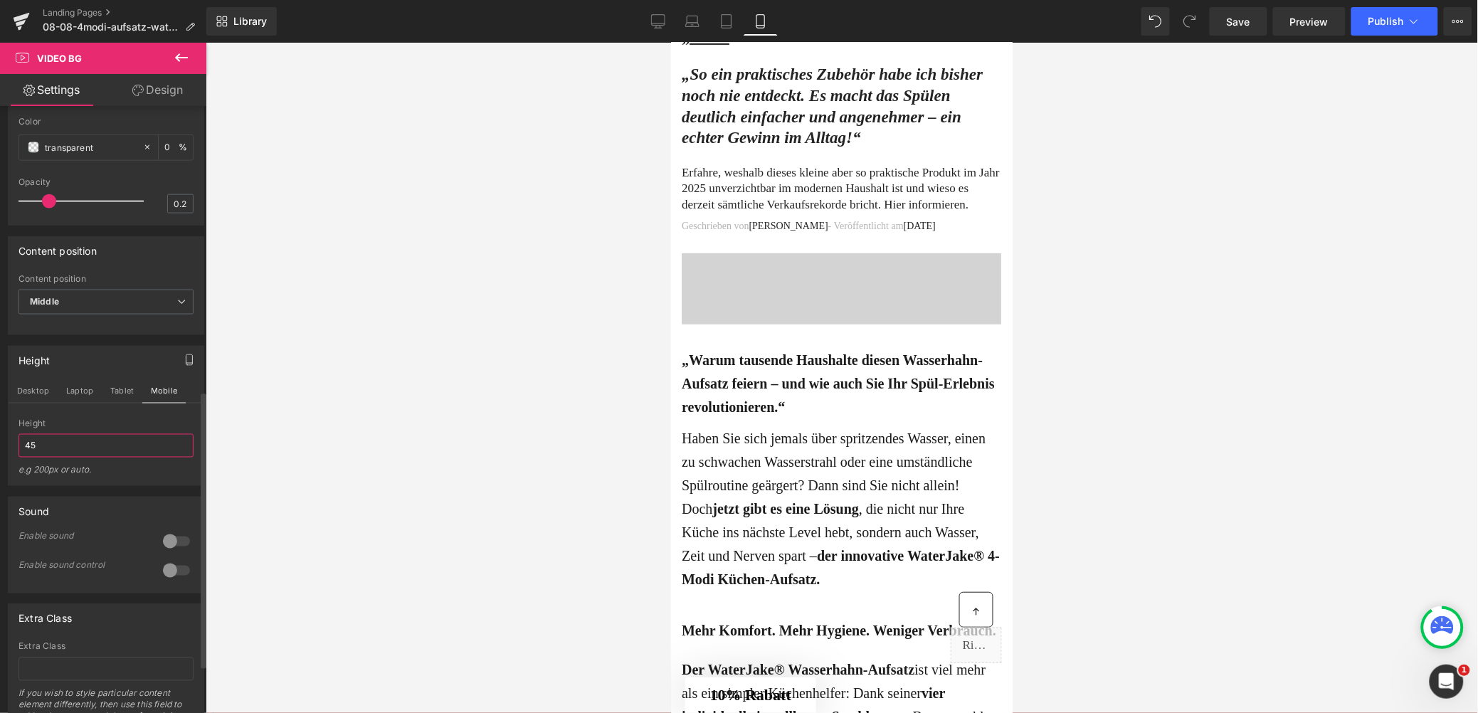
type input "4"
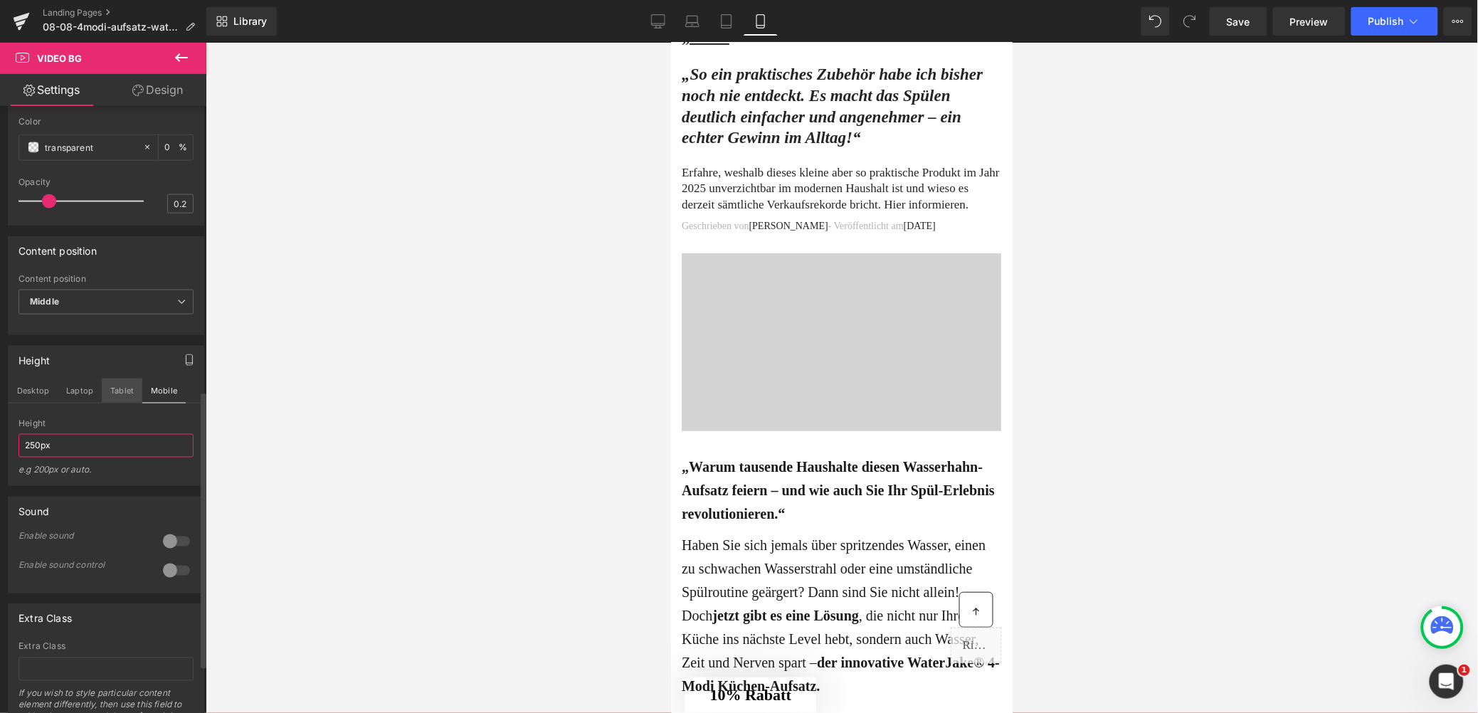
type input "250px"
click at [112, 403] on button "Tablet" at bounding box center [122, 391] width 41 height 24
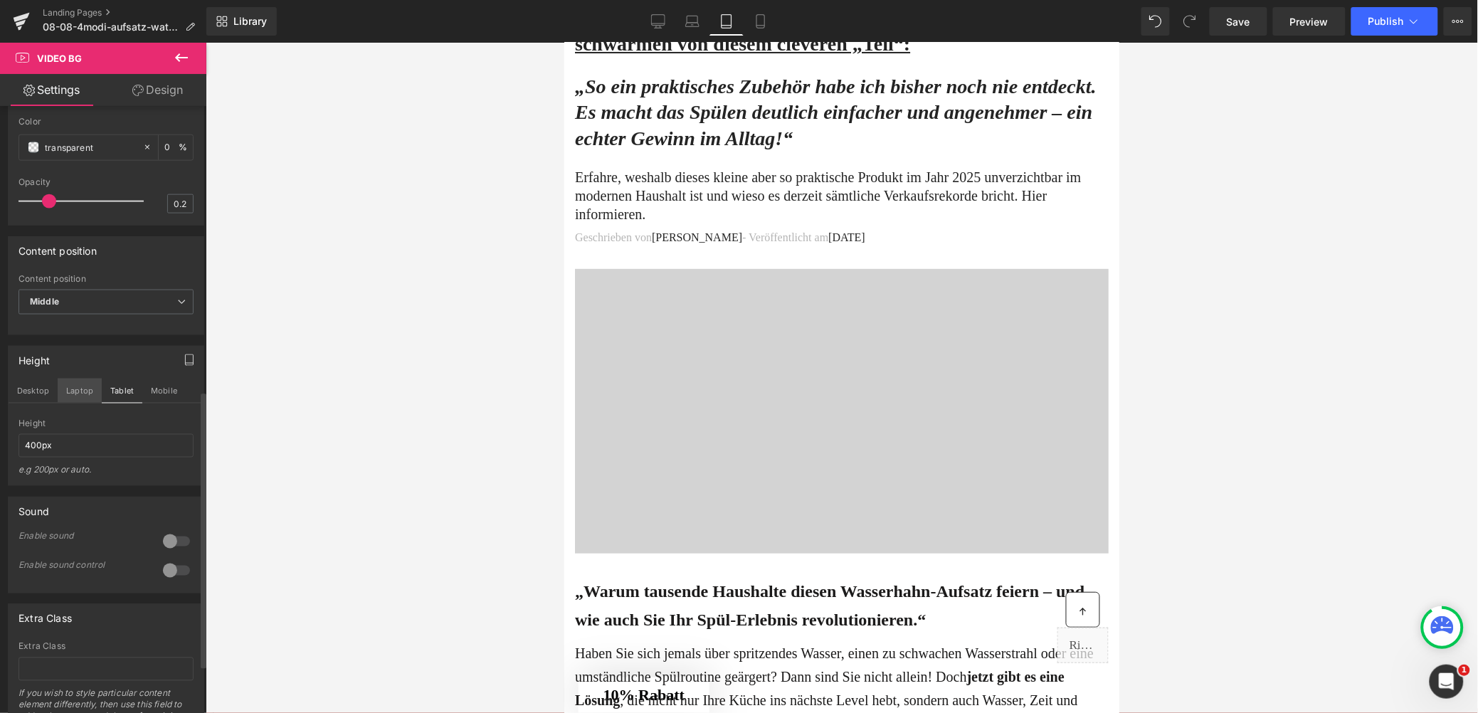
click at [80, 403] on button "Laptop" at bounding box center [80, 391] width 44 height 24
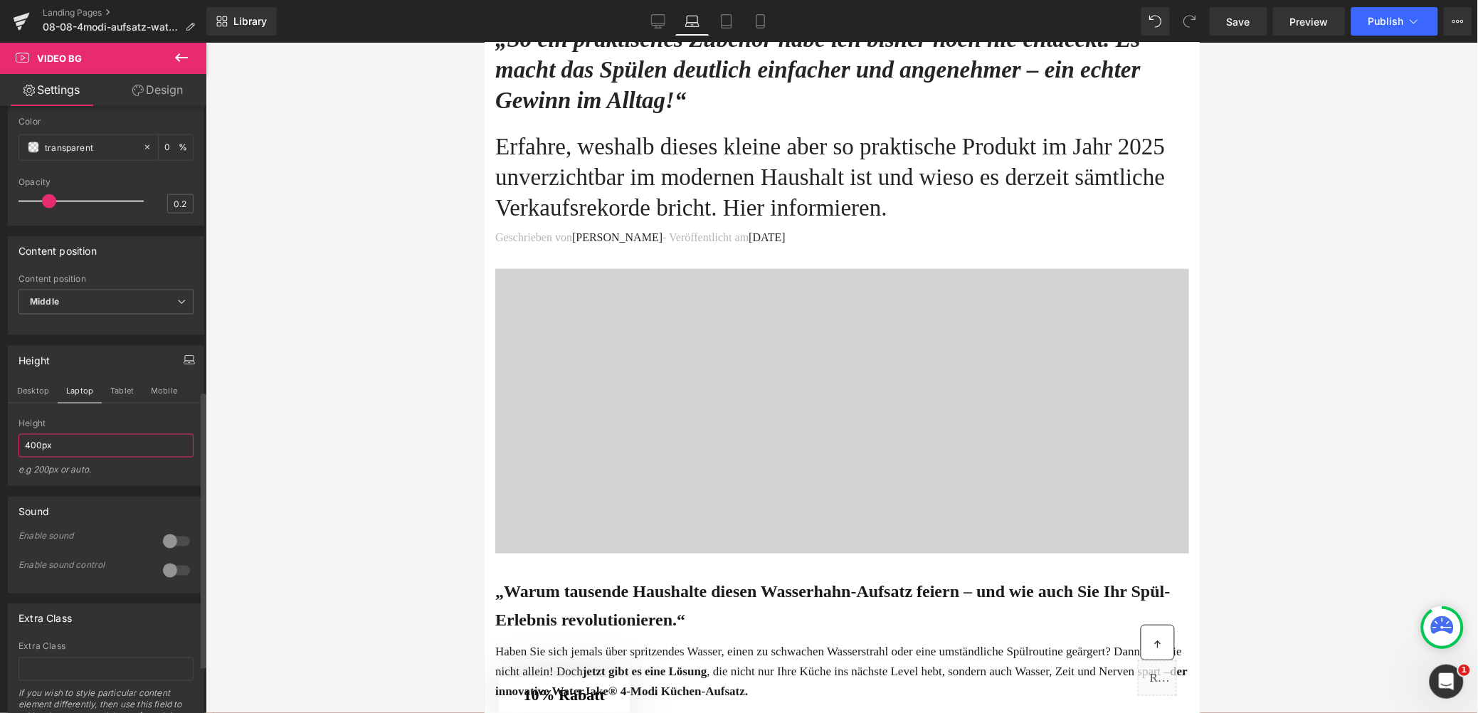
click at [35, 458] on input "400px" at bounding box center [105, 445] width 175 height 23
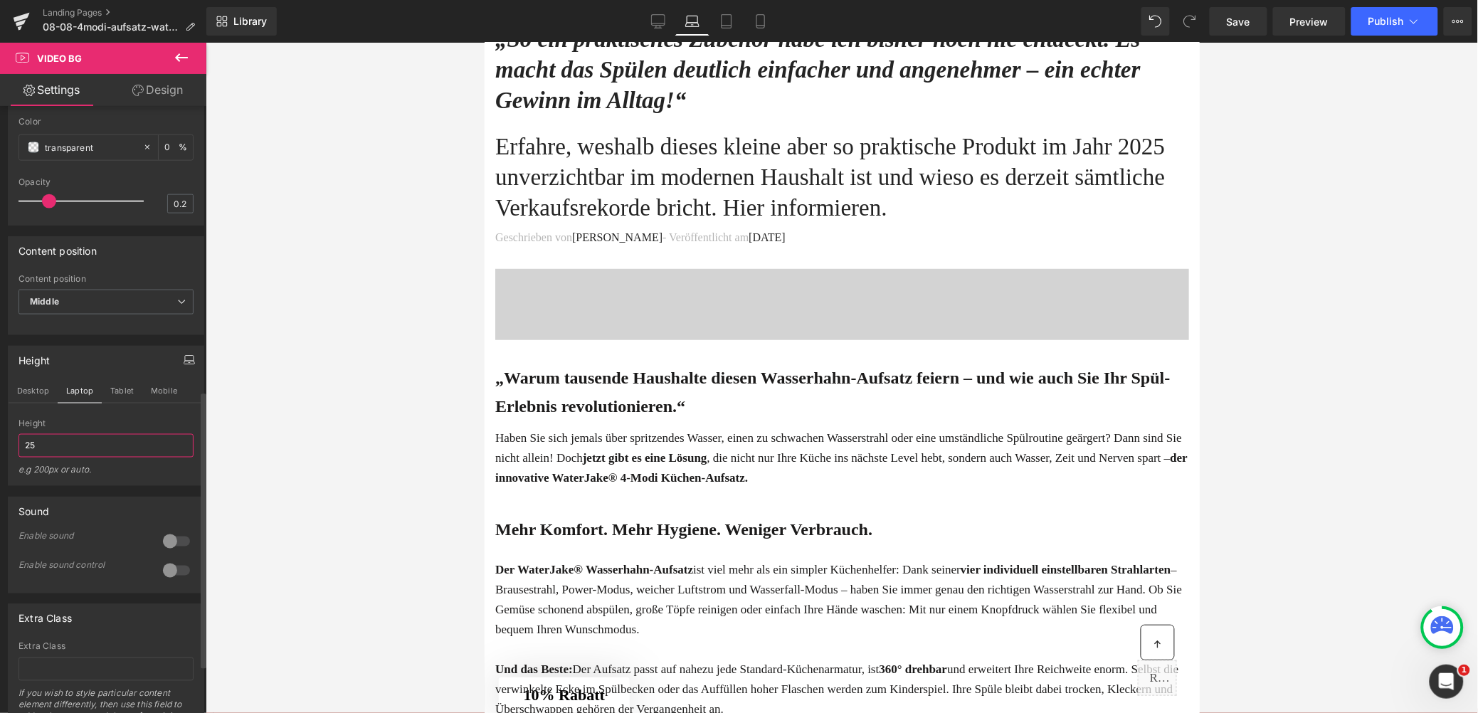
type input "2"
type input "5"
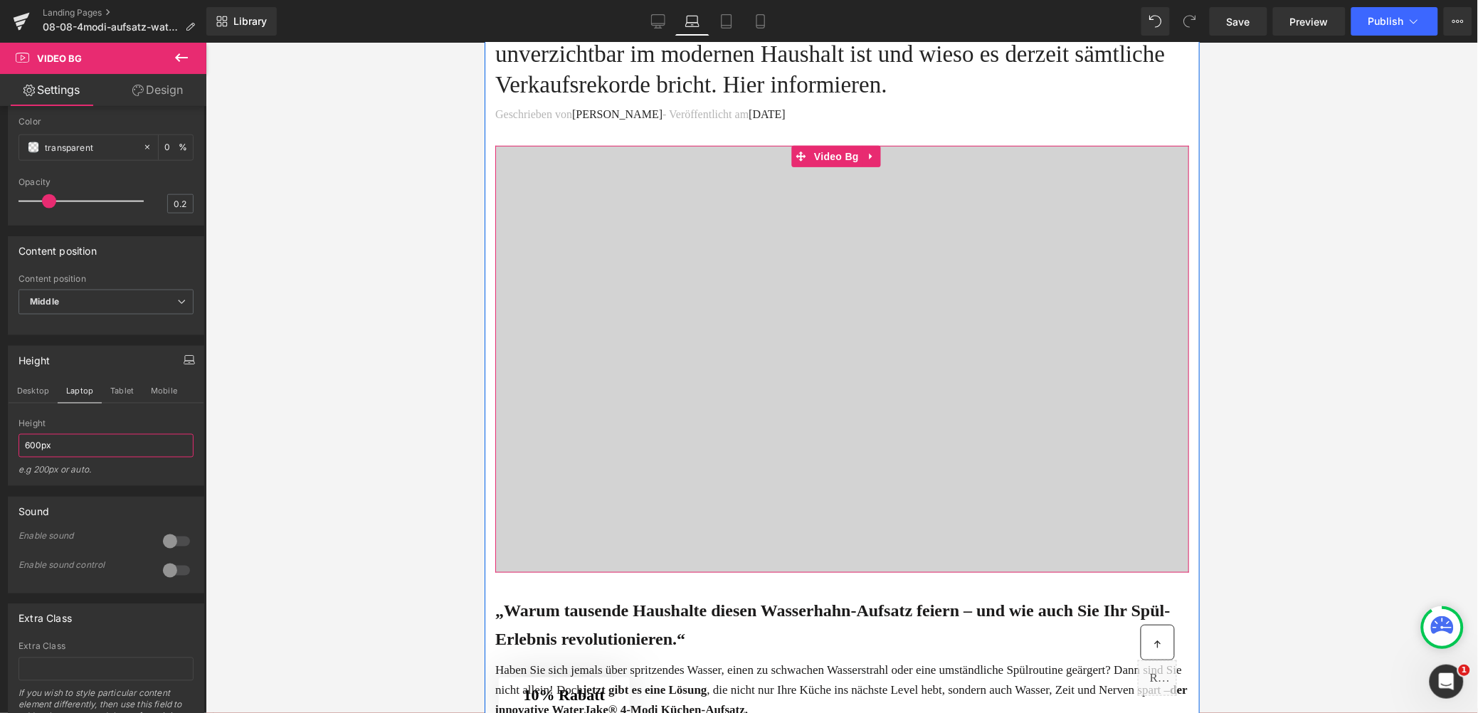
scroll to position [328, 0]
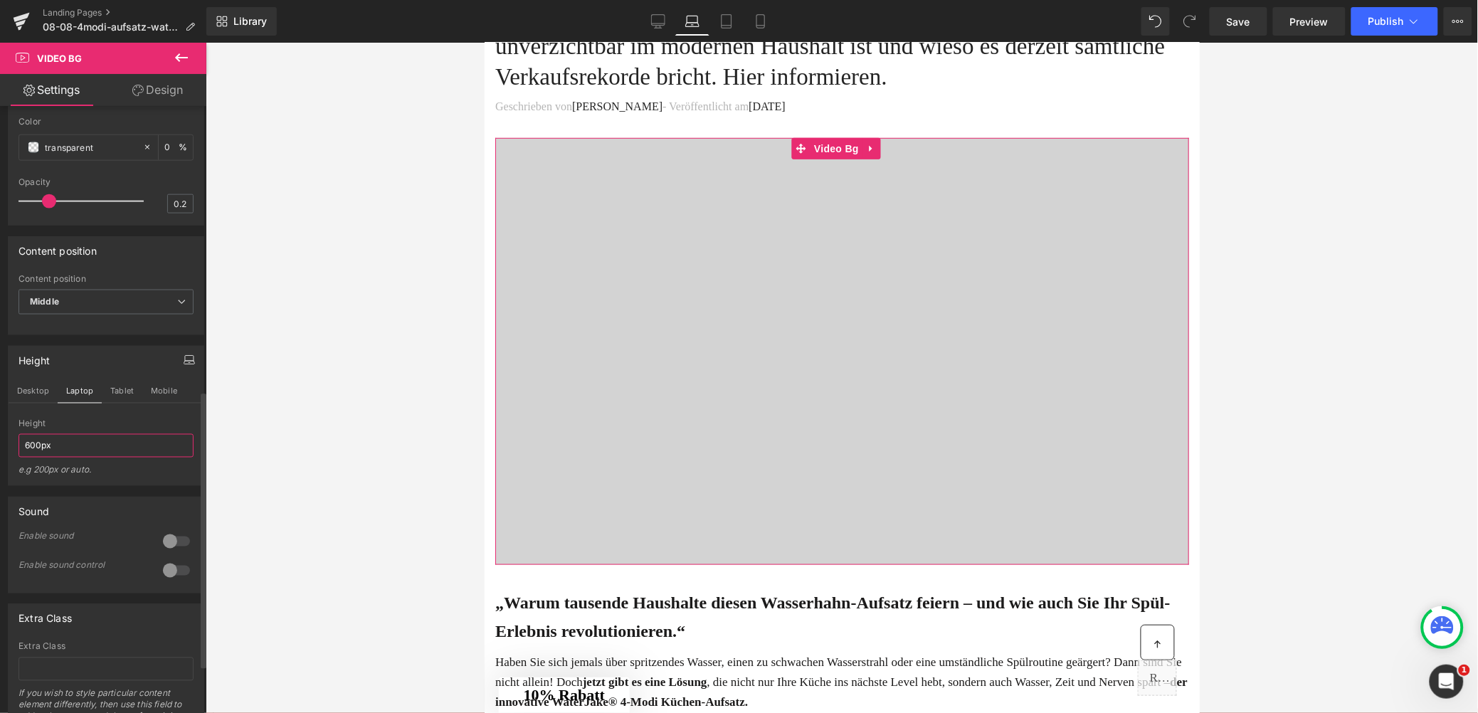
click at [43, 458] on input "600px" at bounding box center [105, 445] width 175 height 23
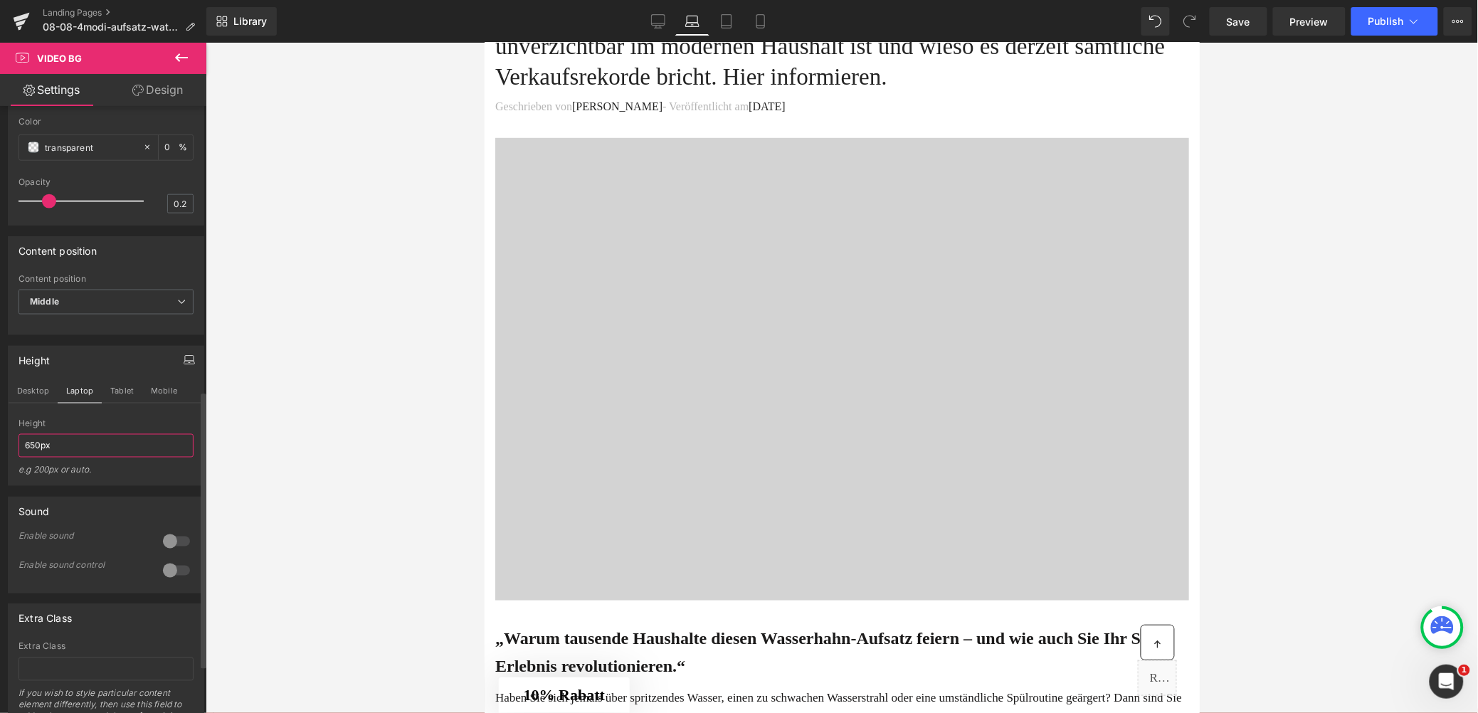
click at [38, 458] on input "650px" at bounding box center [105, 445] width 175 height 23
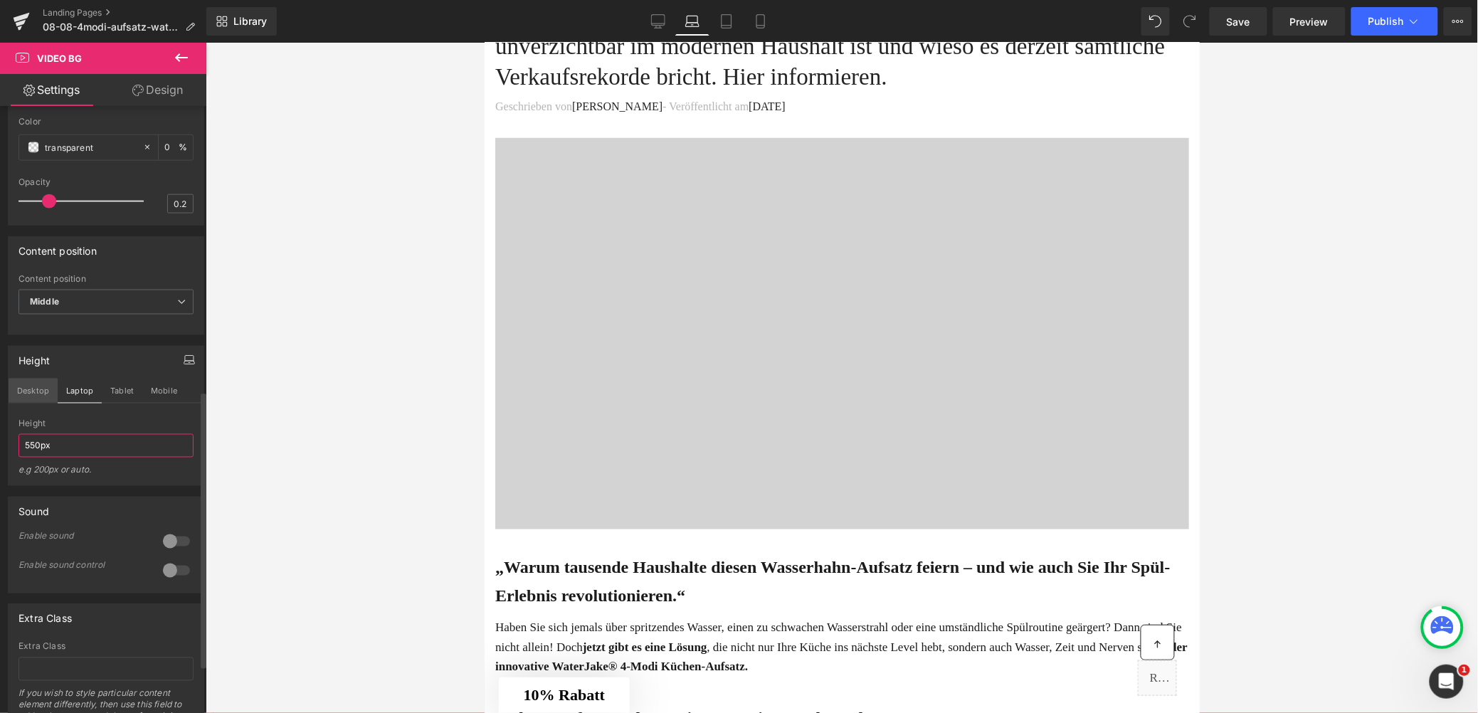
type input "550px"
click at [34, 403] on button "Desktop" at bounding box center [33, 391] width 49 height 24
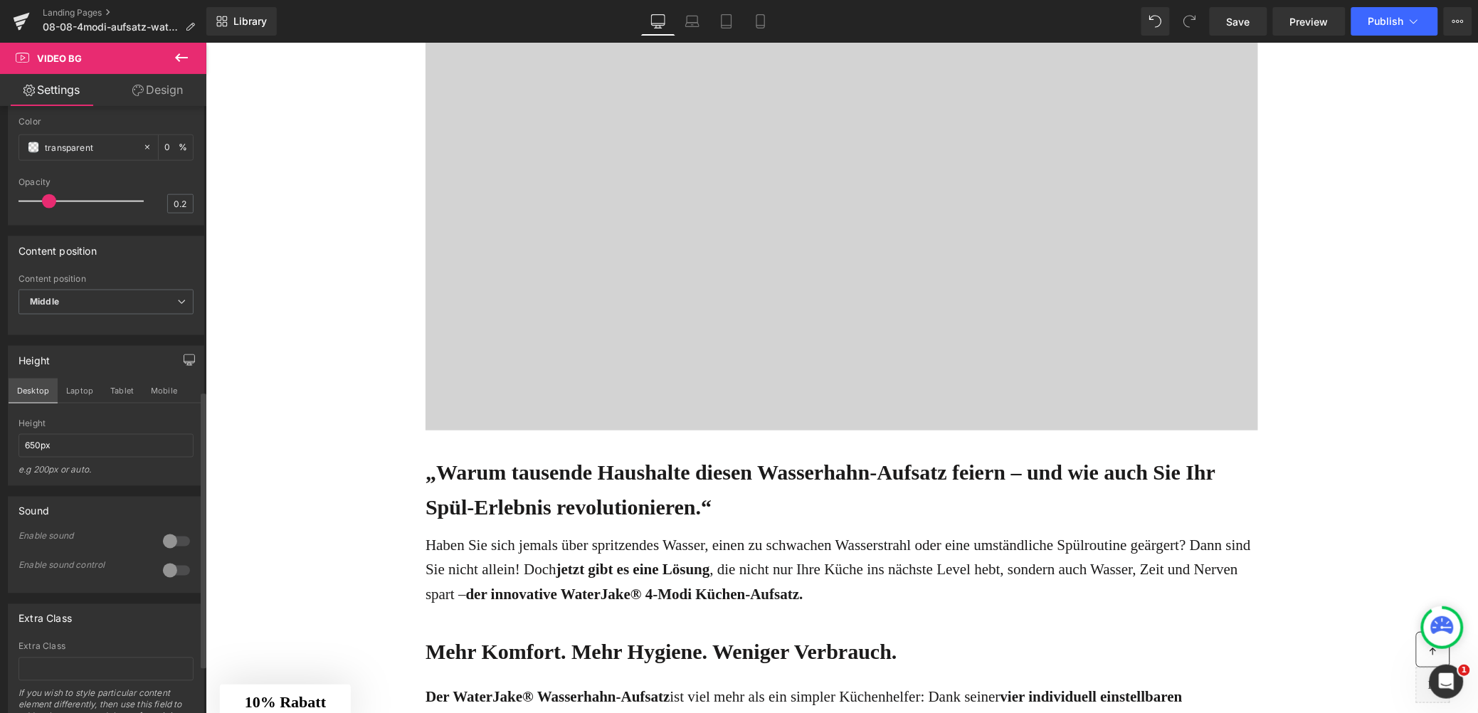
scroll to position [228, 0]
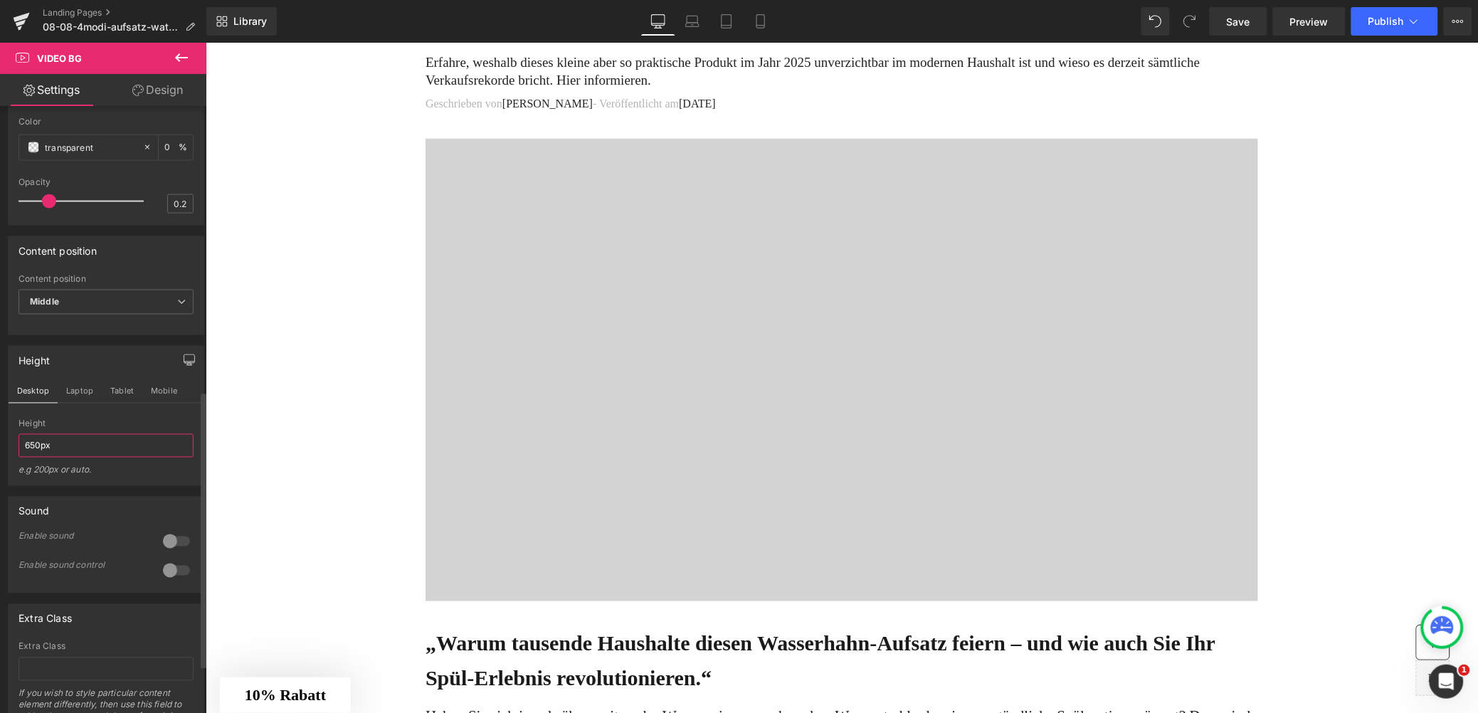
click at [36, 458] on input "650px" at bounding box center [105, 445] width 175 height 23
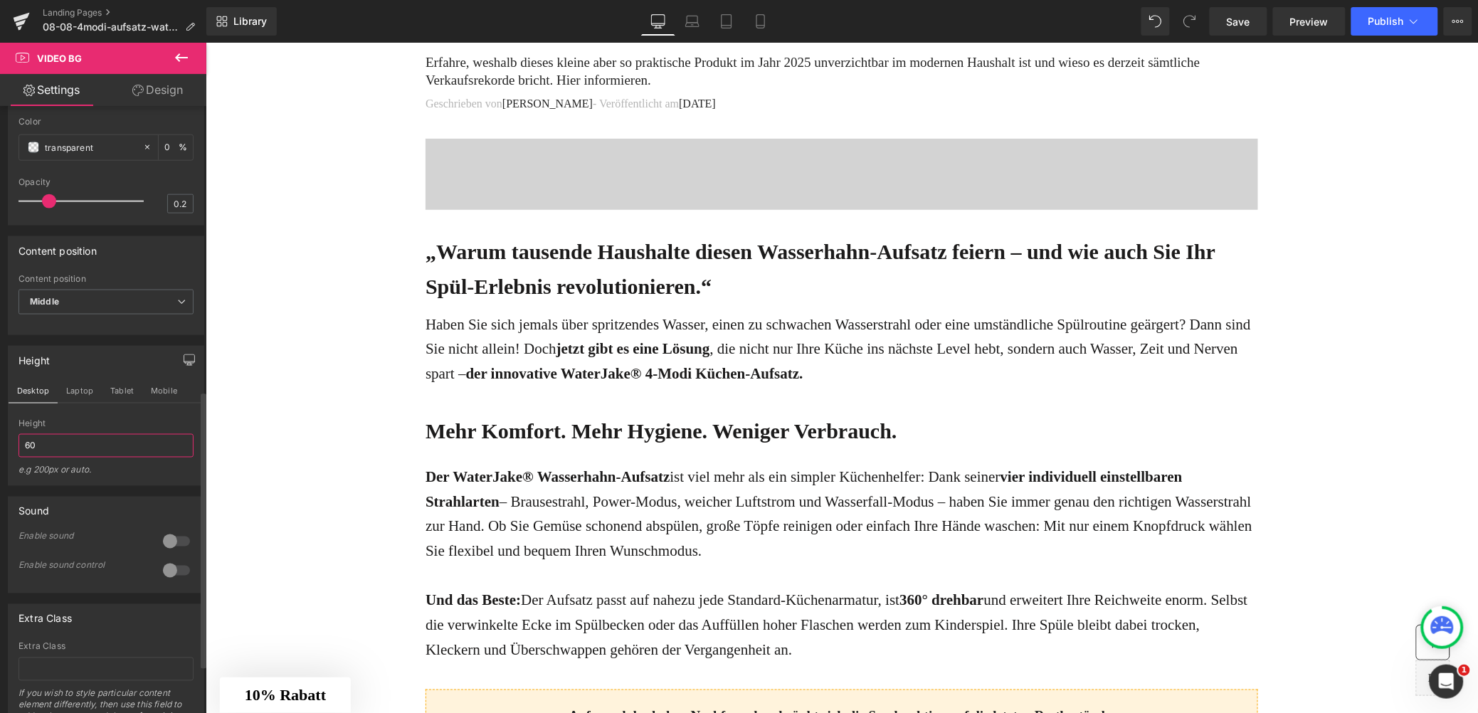
type input "6"
type input "7"
type input "650px"
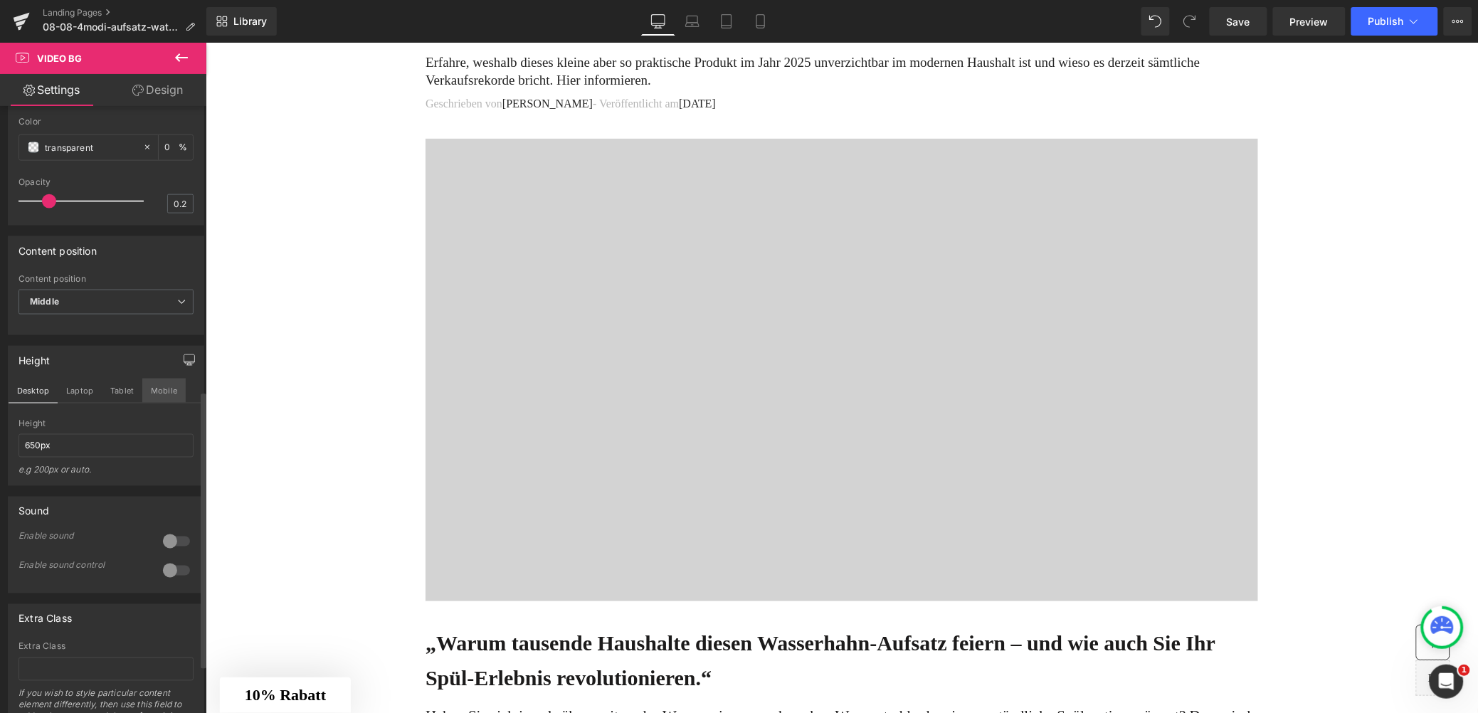
click at [155, 403] on button "Mobile" at bounding box center [163, 391] width 43 height 24
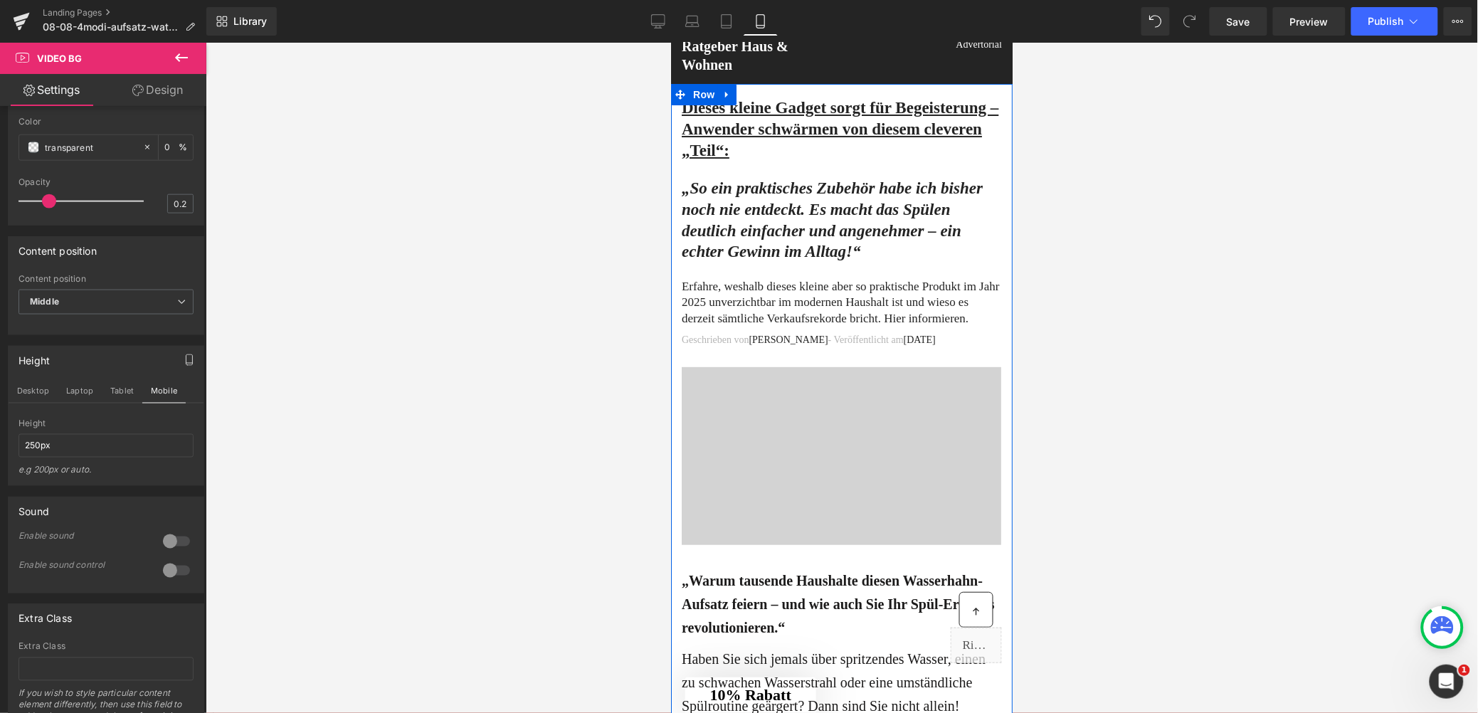
scroll to position [0, 0]
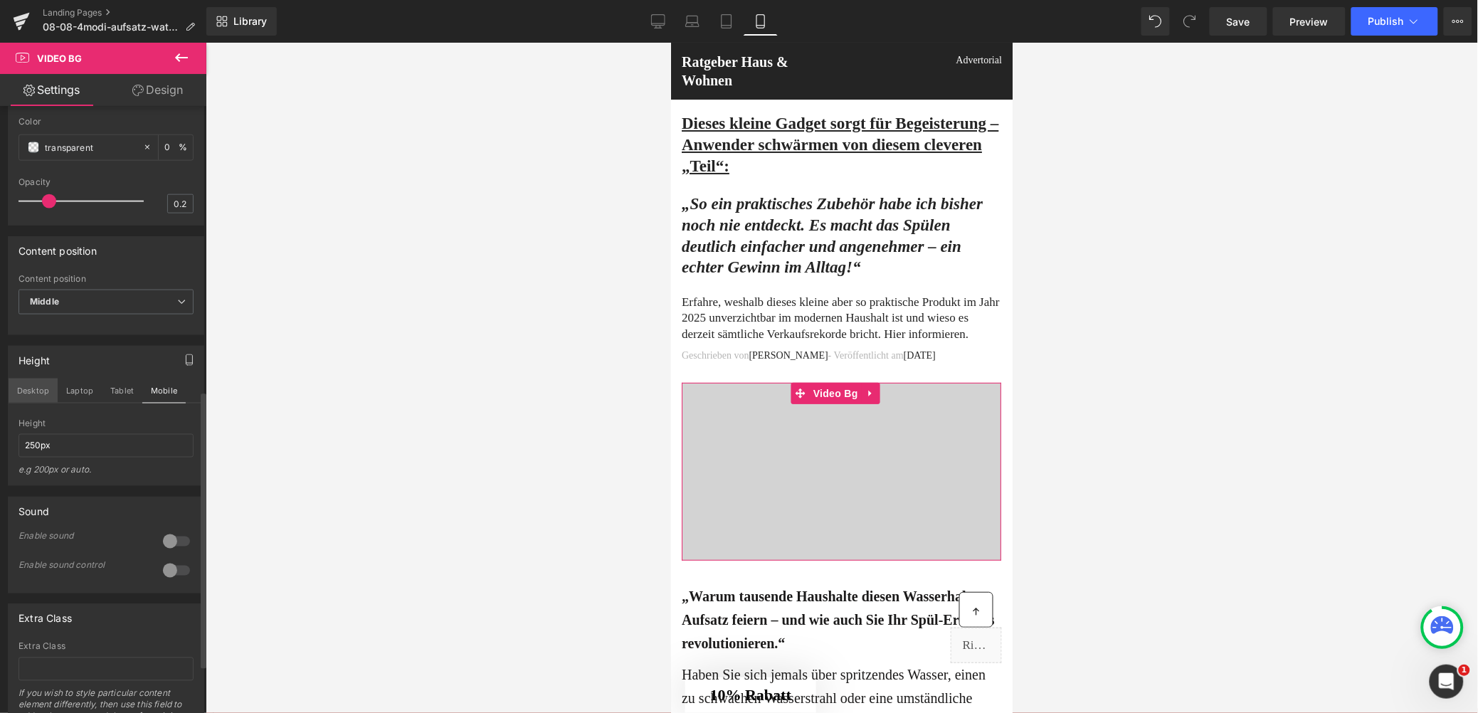
click at [31, 403] on button "Desktop" at bounding box center [33, 391] width 49 height 24
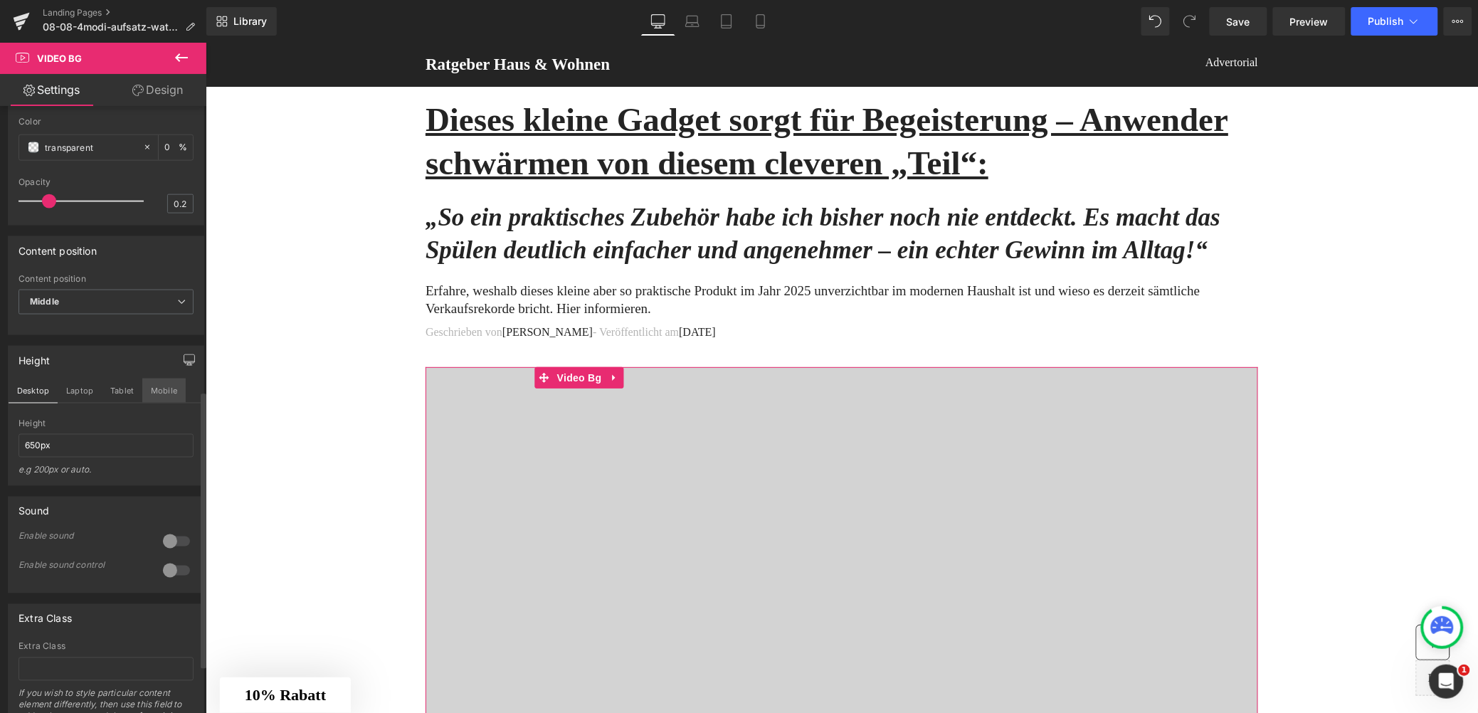
click at [171, 403] on button "Mobile" at bounding box center [163, 391] width 43 height 24
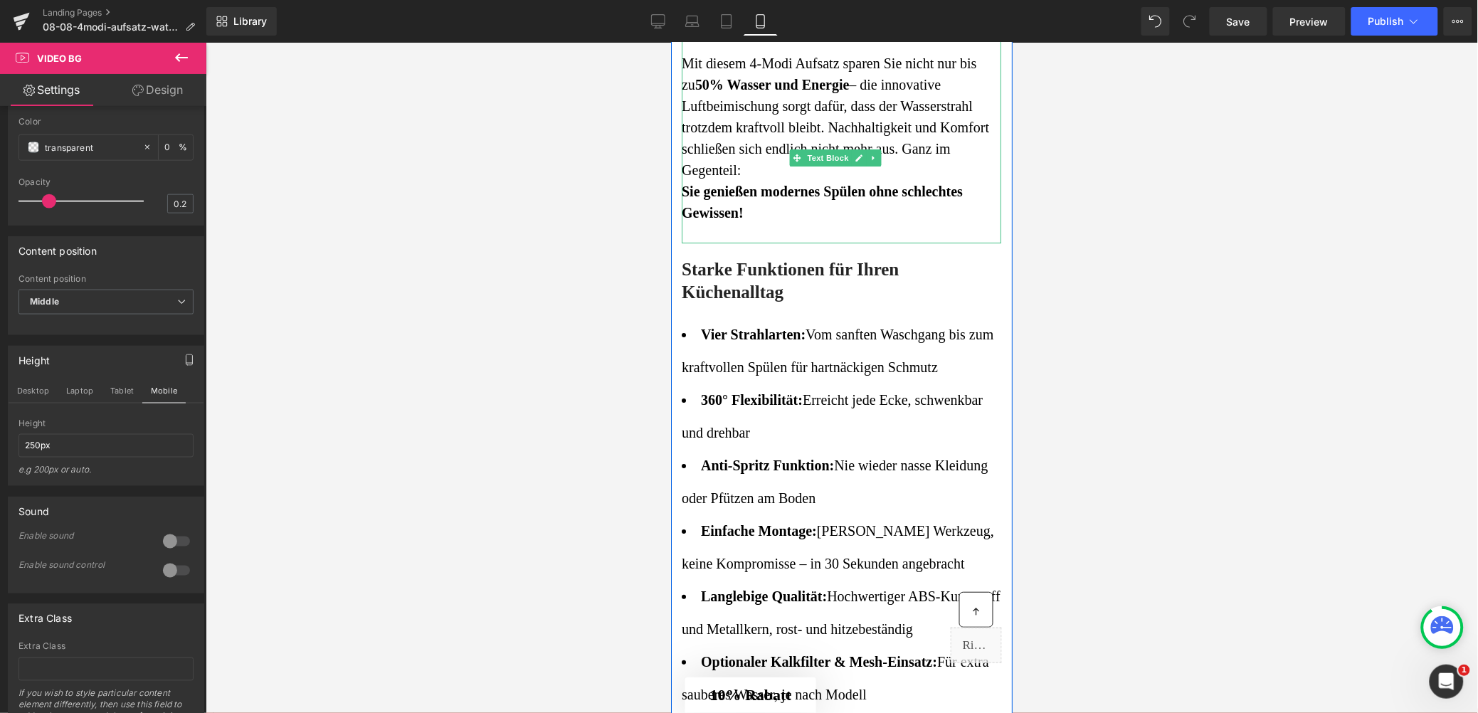
scroll to position [1259, 0]
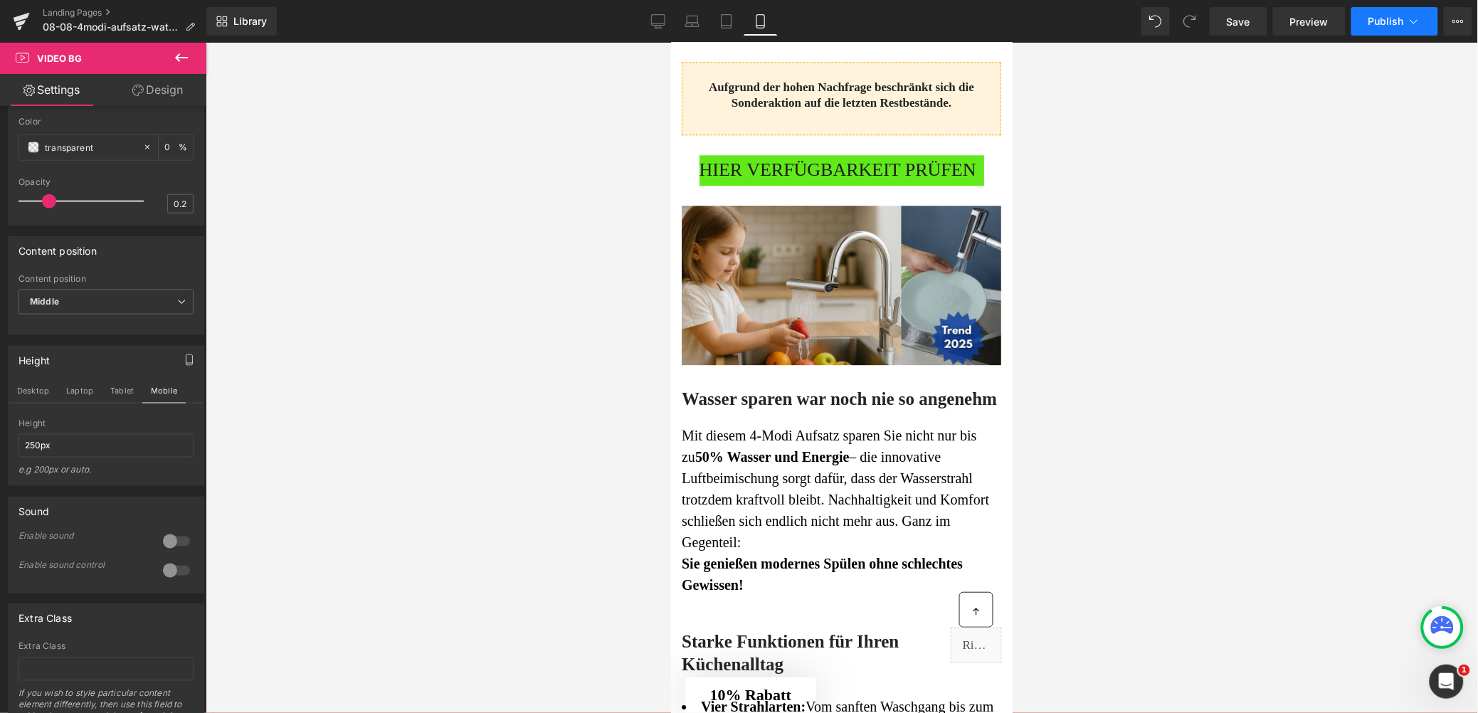
click at [1408, 27] on icon at bounding box center [1414, 21] width 14 height 14
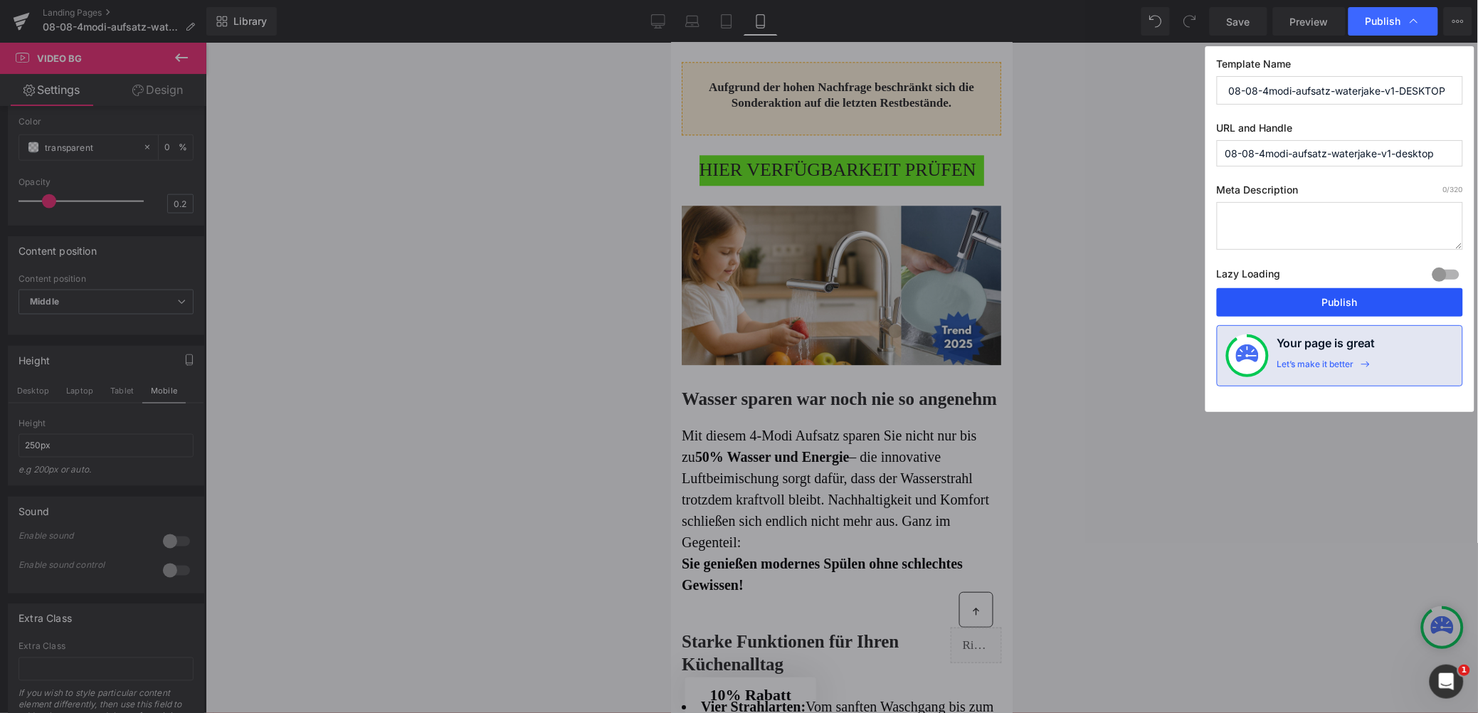
click at [1370, 299] on button "Publish" at bounding box center [1340, 302] width 246 height 28
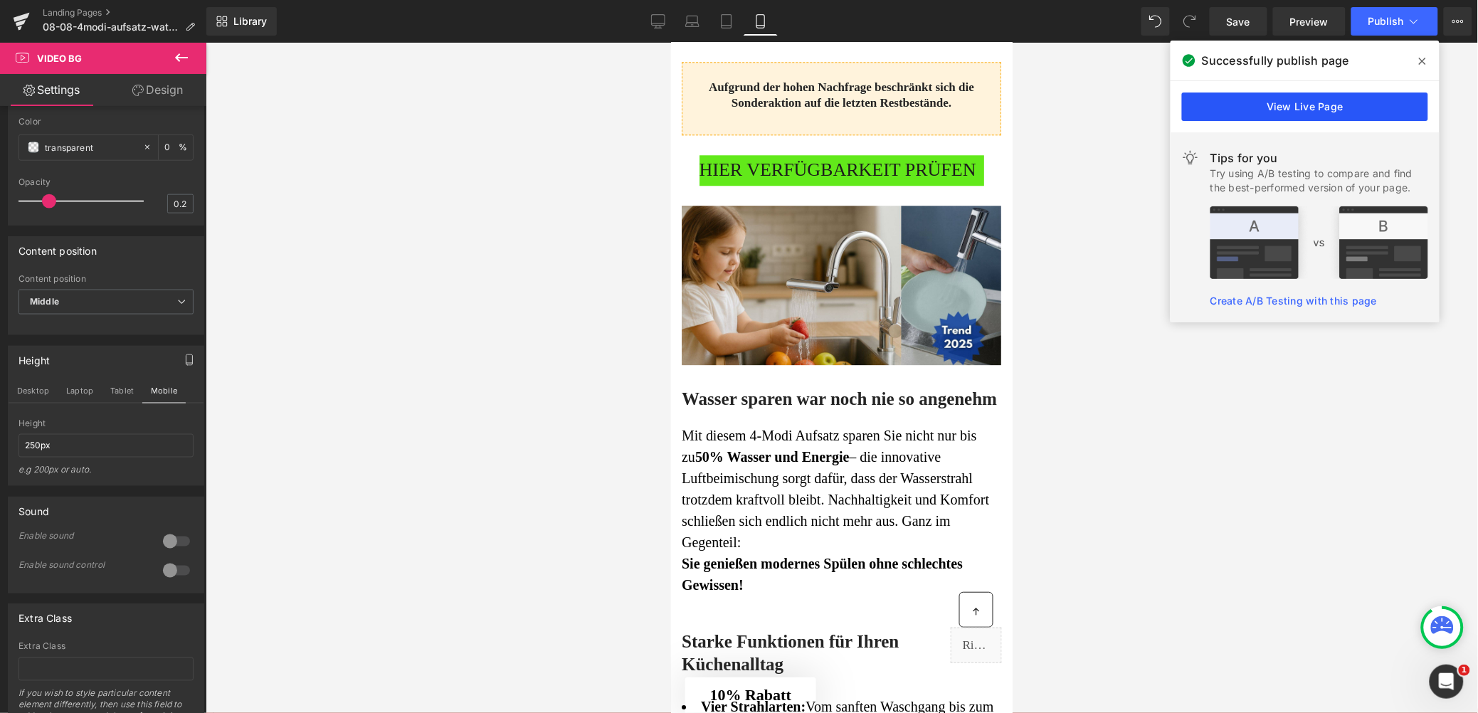
click at [1364, 109] on link "View Live Page" at bounding box center [1305, 106] width 246 height 28
